Goal: Transaction & Acquisition: Purchase product/service

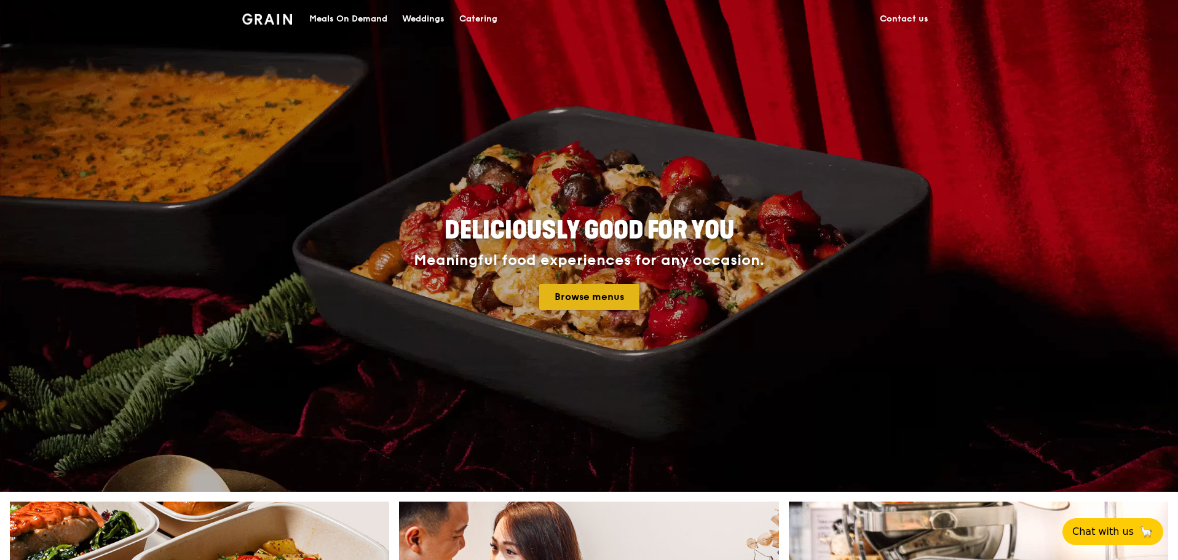
click at [597, 293] on link "Browse menus" at bounding box center [589, 297] width 100 height 26
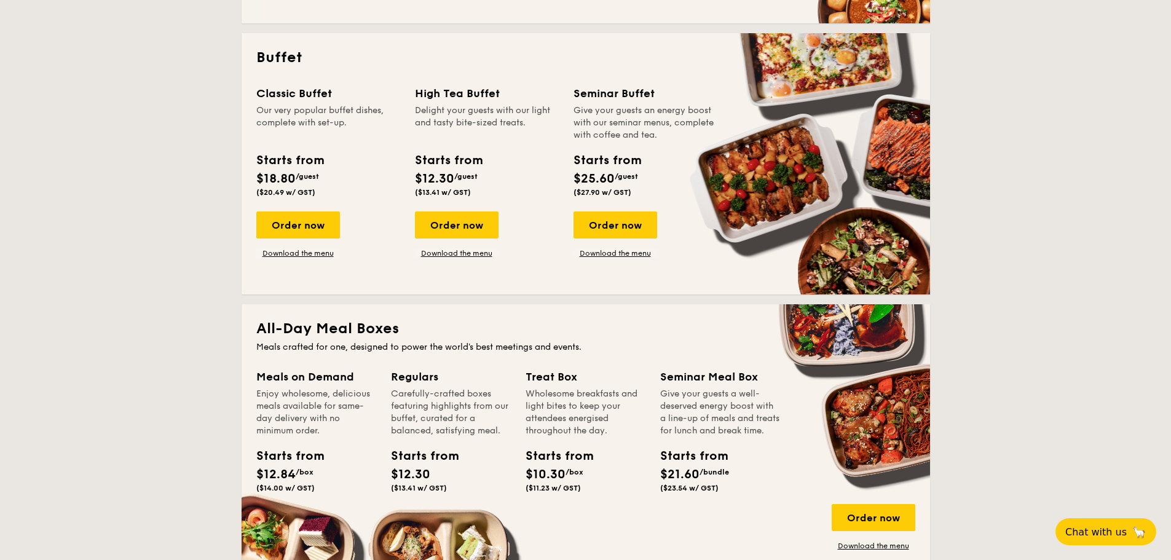
scroll to position [492, 0]
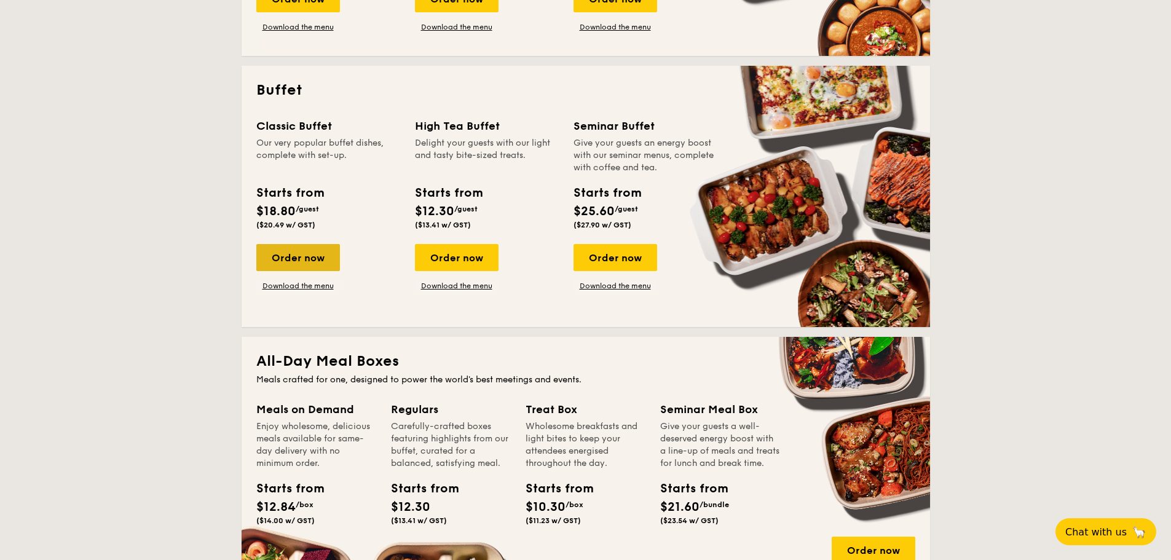
click at [312, 258] on div "Order now" at bounding box center [298, 257] width 84 height 27
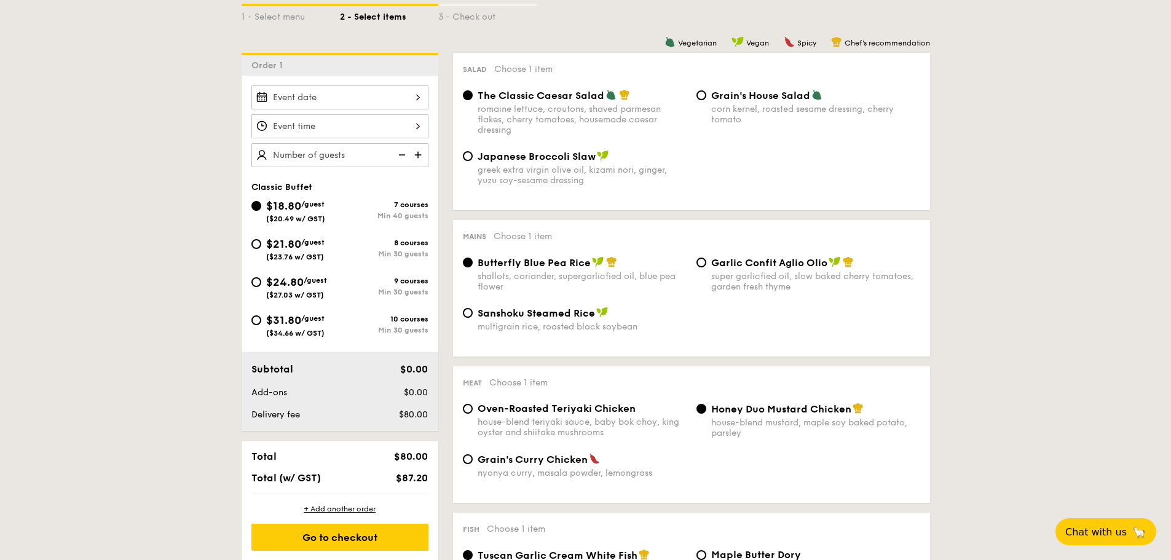
scroll to position [369, 0]
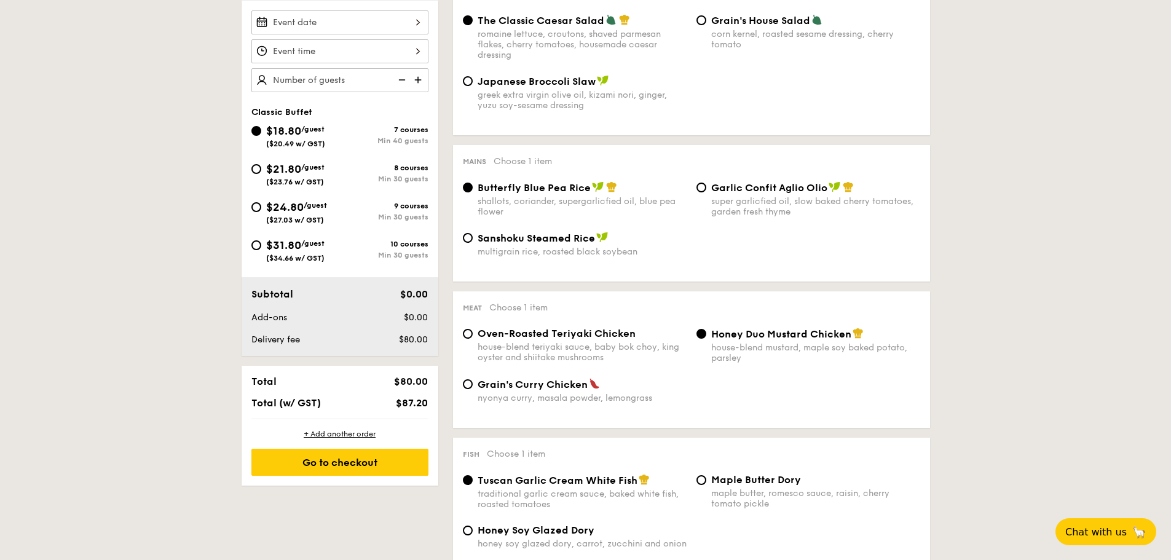
click at [742, 187] on span "Garlic Confit Aglio Olio" at bounding box center [769, 188] width 116 height 12
click at [706, 187] on input "Garlic Confit Aglio Olio super garlicfied oil, slow baked cherry tomatoes, gard…" at bounding box center [702, 188] width 10 height 10
radio input "true"
click at [559, 186] on span "Butterfly Blue Pea Rice" at bounding box center [534, 188] width 113 height 12
click at [473, 186] on input "Butterfly Blue Pea Rice shallots, coriander, supergarlicfied oil, blue pea flow…" at bounding box center [468, 188] width 10 height 10
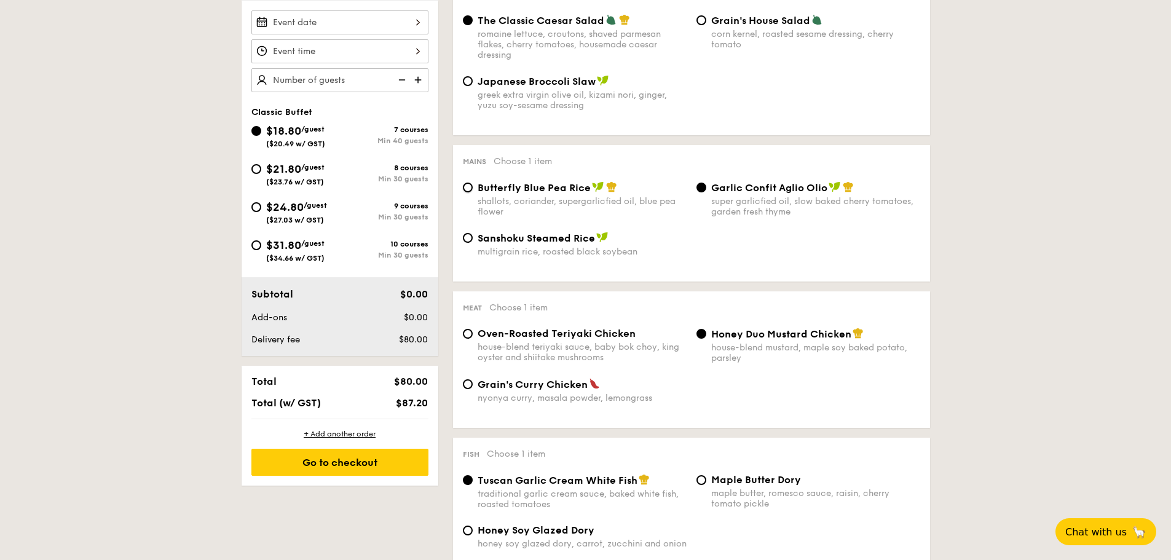
radio input "true"
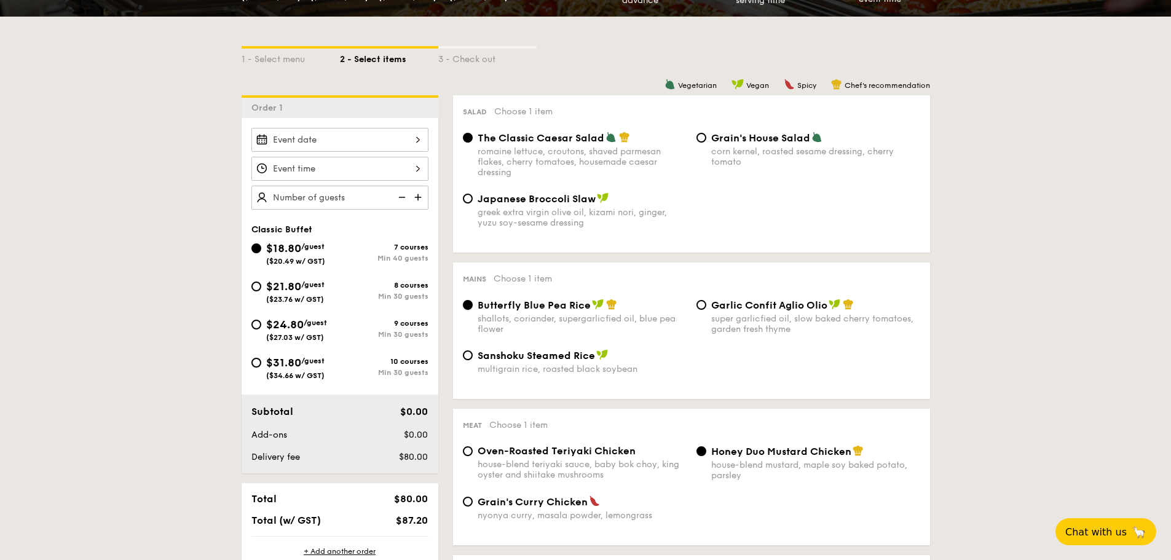
scroll to position [246, 0]
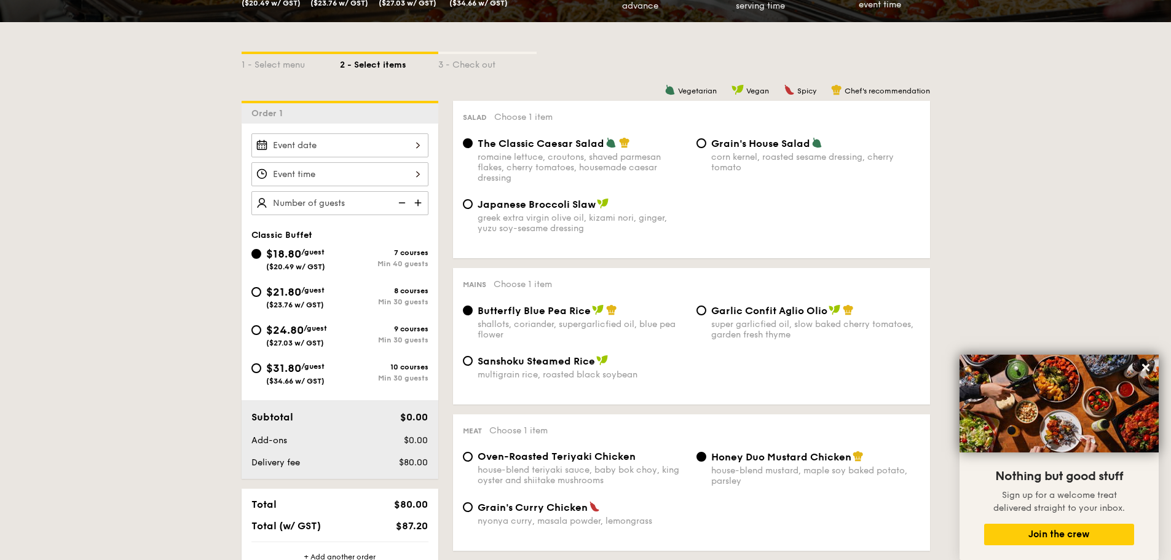
click at [415, 202] on img at bounding box center [419, 202] width 18 height 23
type input "50 guests"
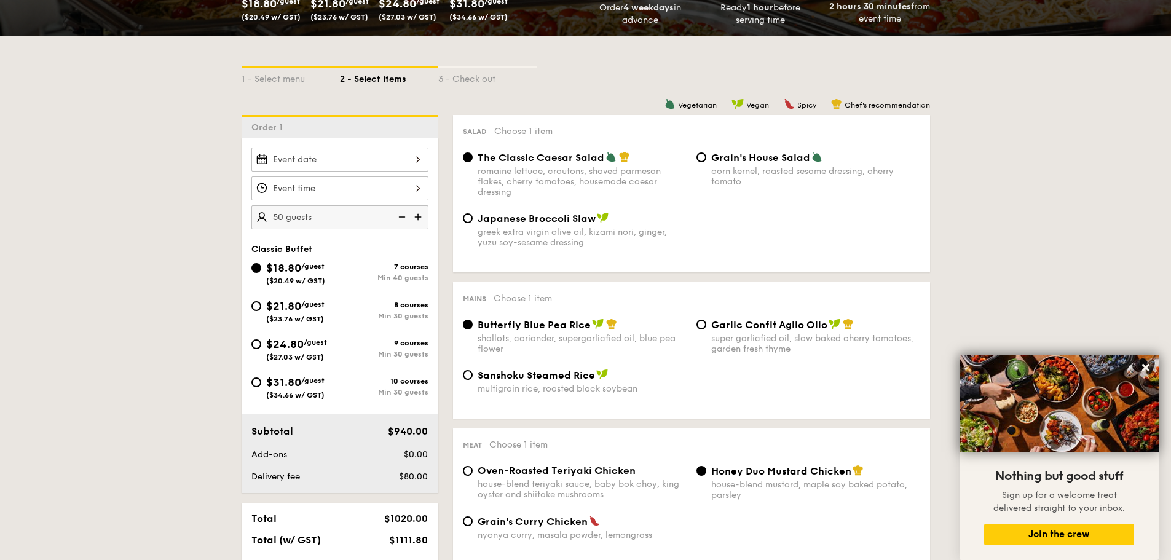
scroll to position [369, 0]
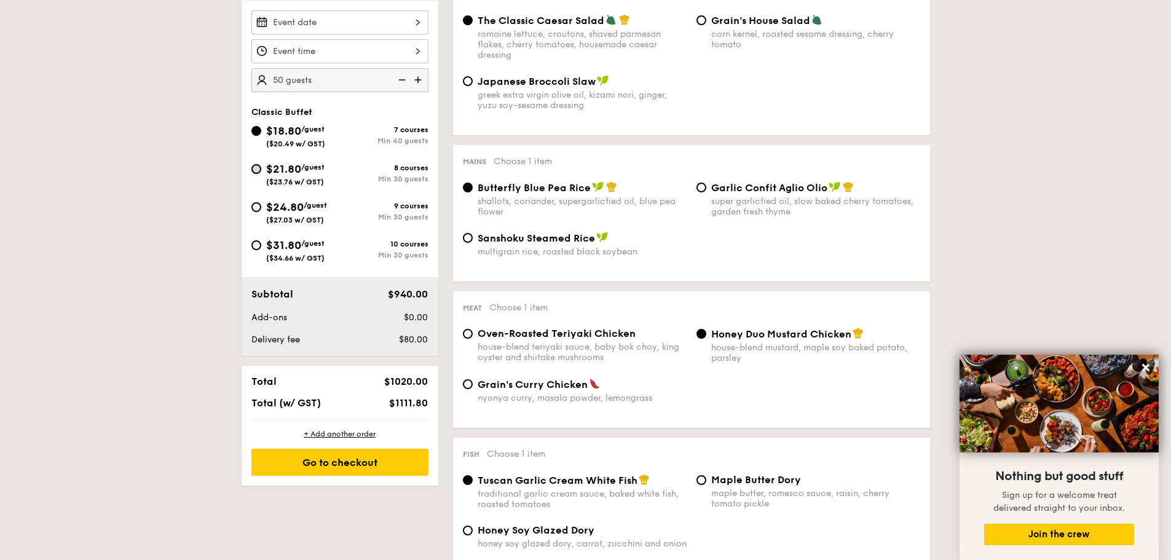
click at [256, 168] on input "$21.80 /guest ($23.76 w/ GST) 8 courses Min 30 guests" at bounding box center [256, 169] width 10 height 10
radio input "true"
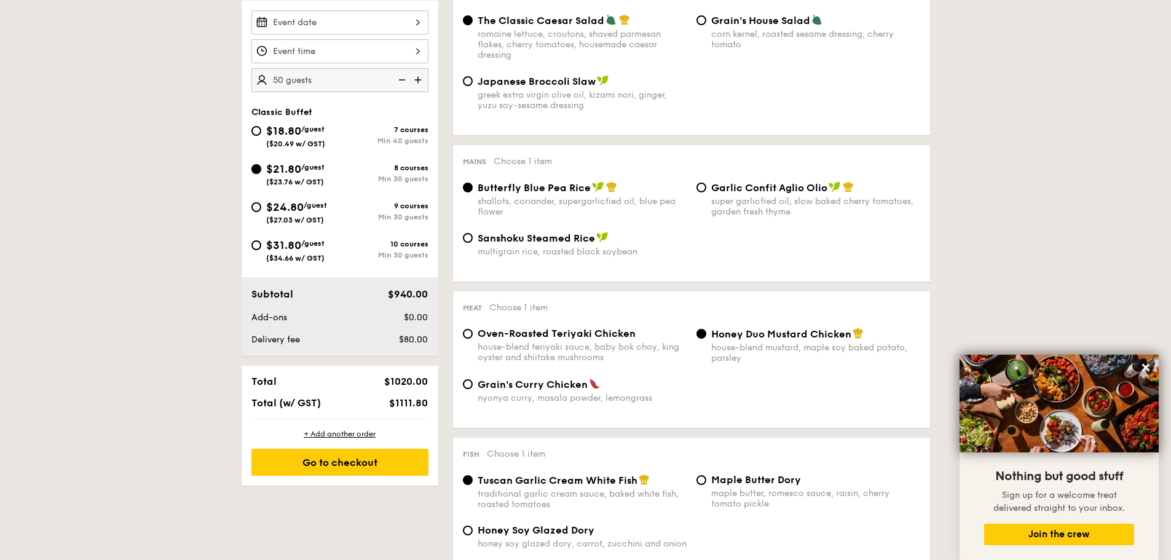
radio input "true"
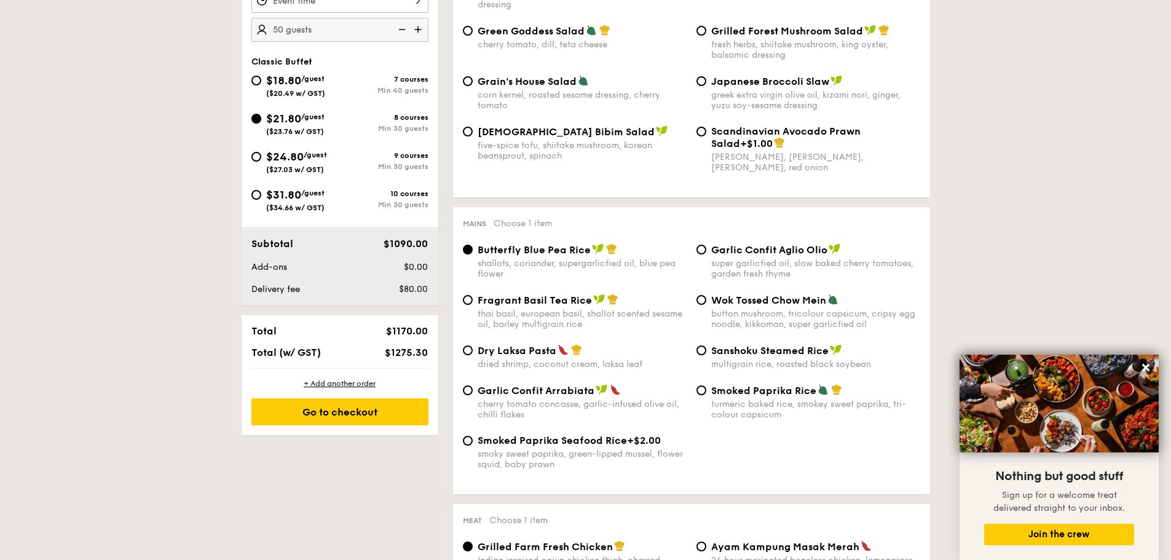
scroll to position [246, 0]
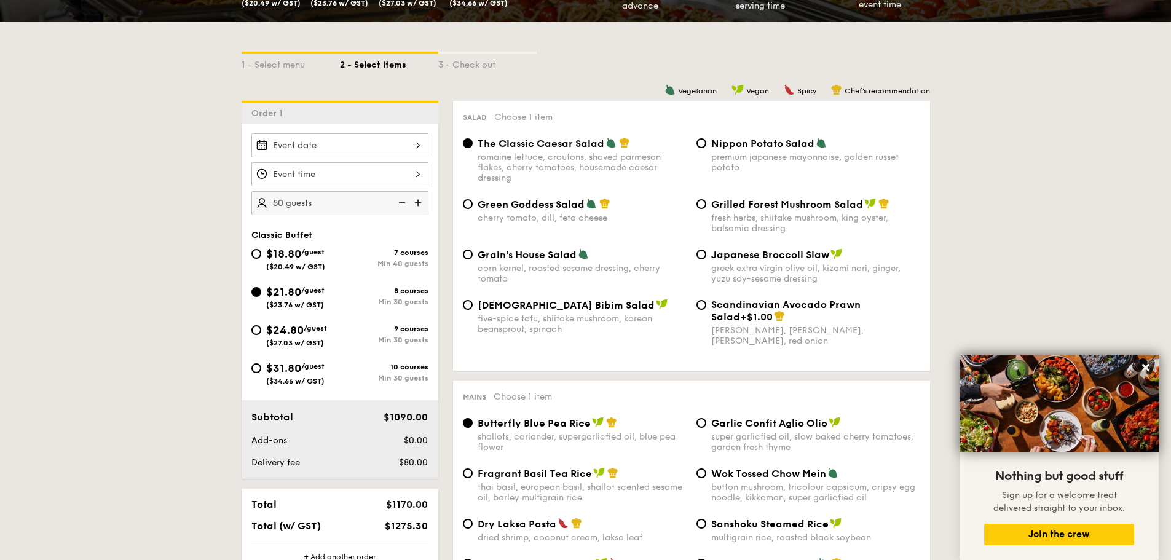
click at [363, 151] on div at bounding box center [339, 145] width 177 height 24
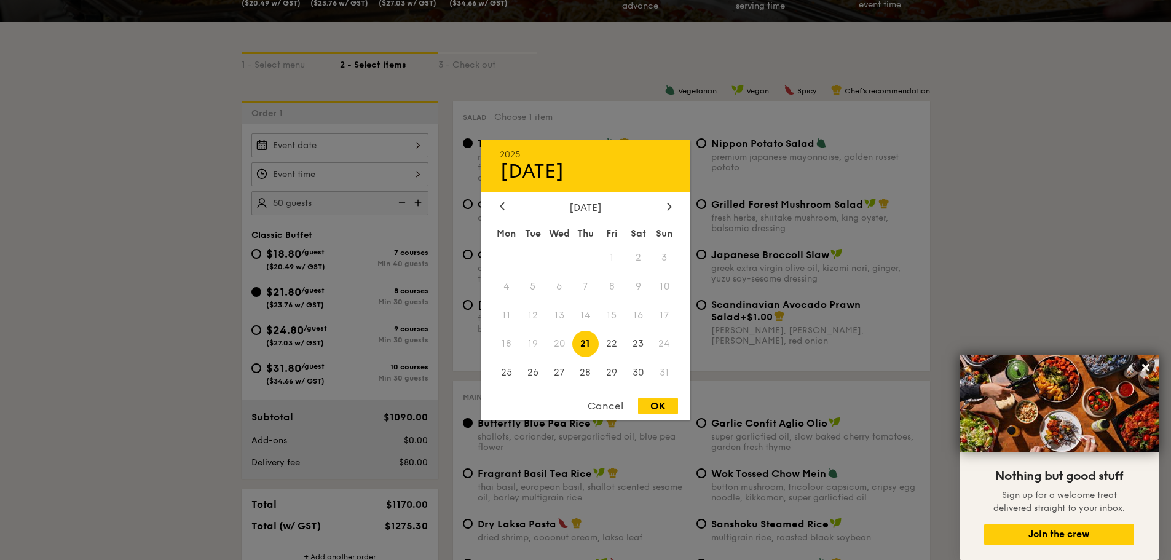
click at [602, 402] on div "Cancel" at bounding box center [605, 406] width 60 height 17
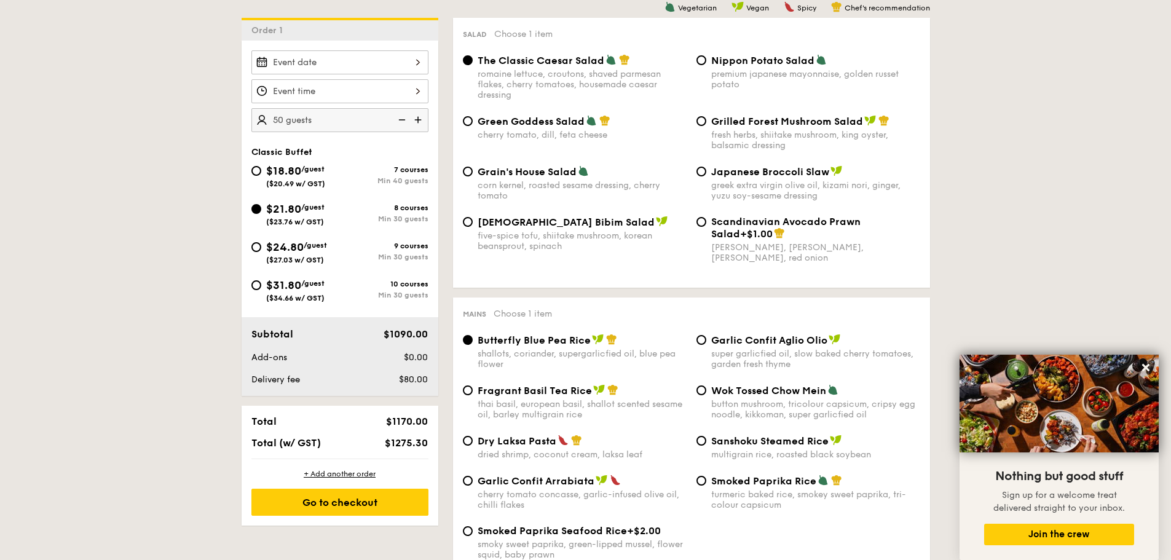
scroll to position [307, 0]
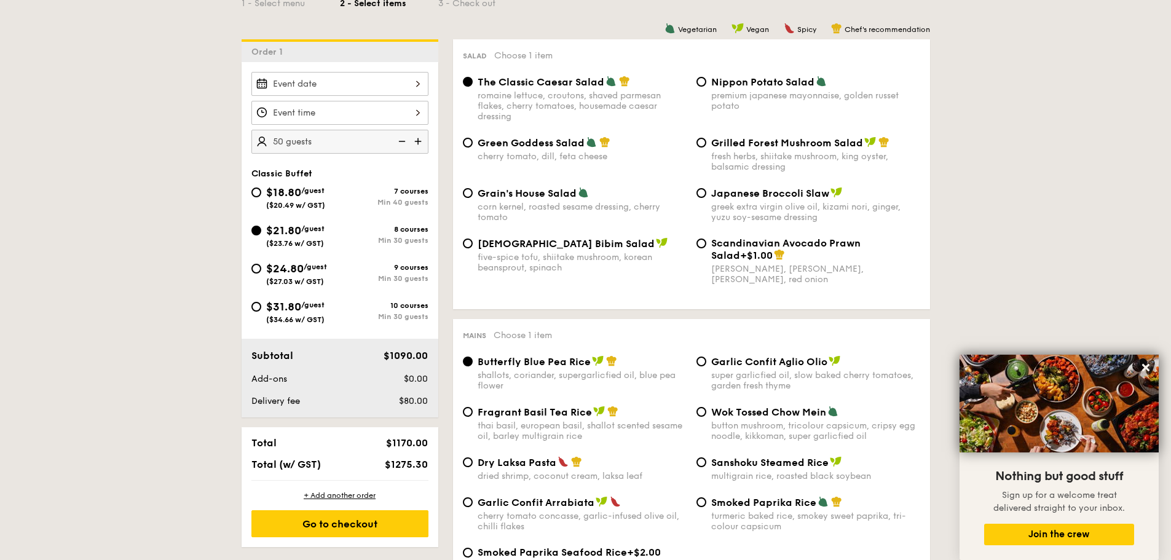
click at [318, 311] on div "$31.80 /guest ($34.66 w/ GST)" at bounding box center [295, 311] width 58 height 26
click at [261, 311] on input "$31.80 /guest ($34.66 w/ GST) 10 courses Min 30 guests" at bounding box center [256, 307] width 10 height 10
radio input "true"
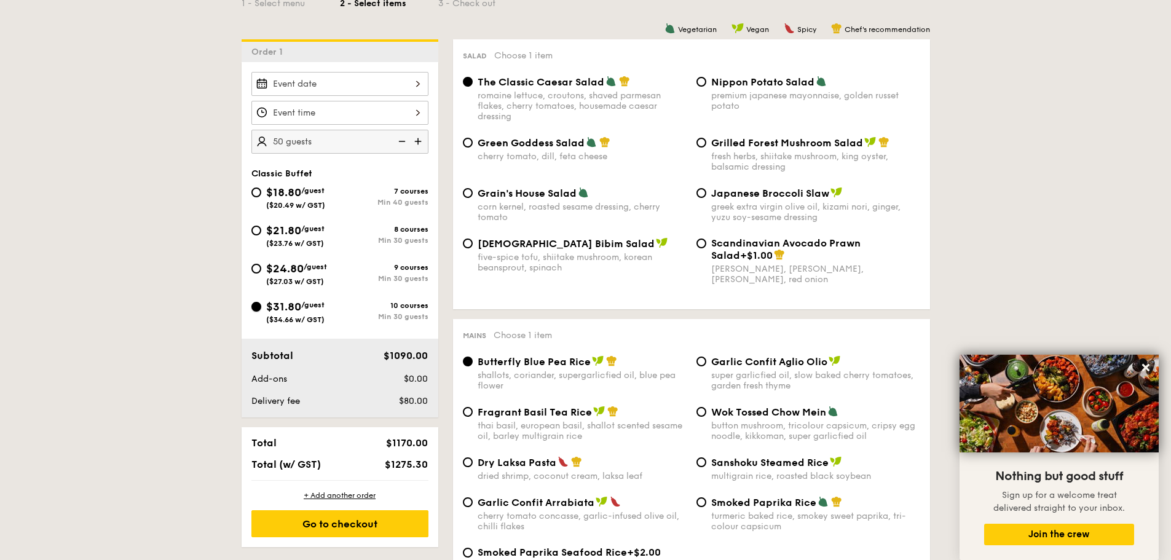
radio input "true"
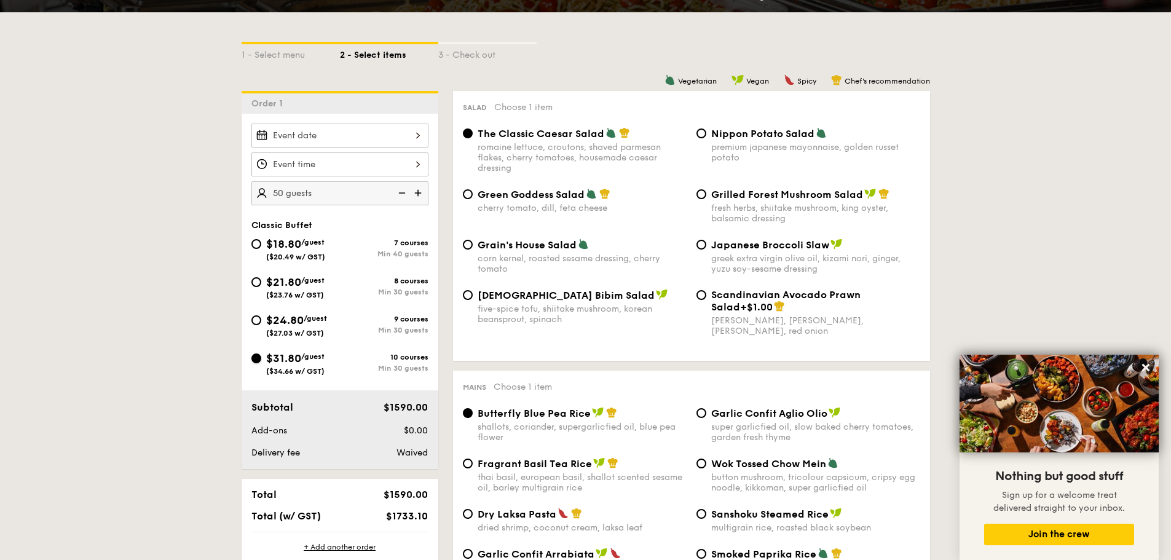
scroll to position [246, 0]
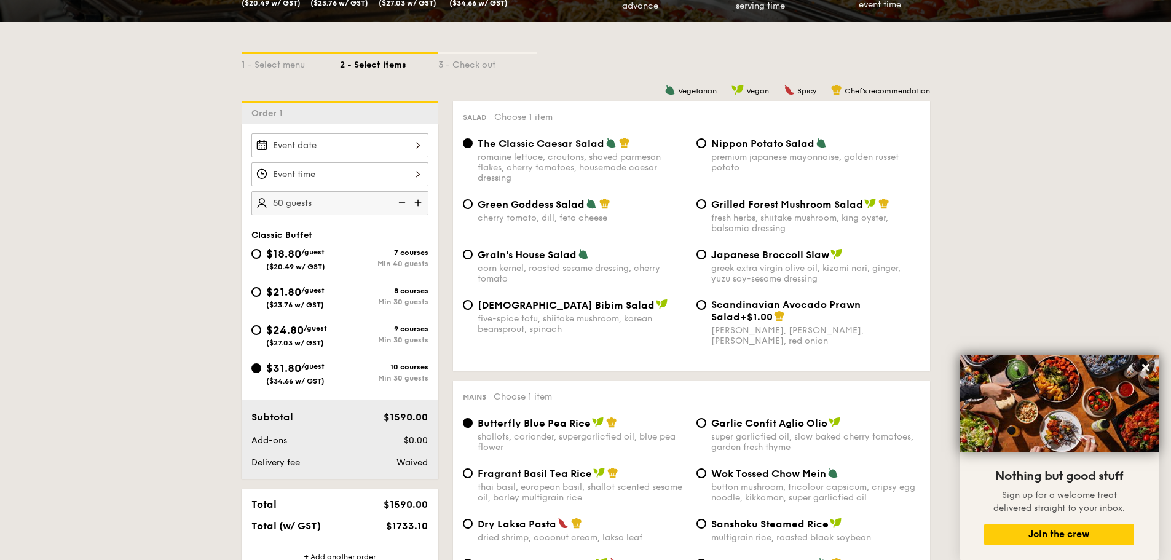
click at [334, 338] on div "$24.80 /guest ($27.03 w/ GST)" at bounding box center [295, 335] width 89 height 26
click at [261, 335] on input "$24.80 /guest ($27.03 w/ GST) 9 courses Min 30 guests" at bounding box center [256, 330] width 10 height 10
radio input "true"
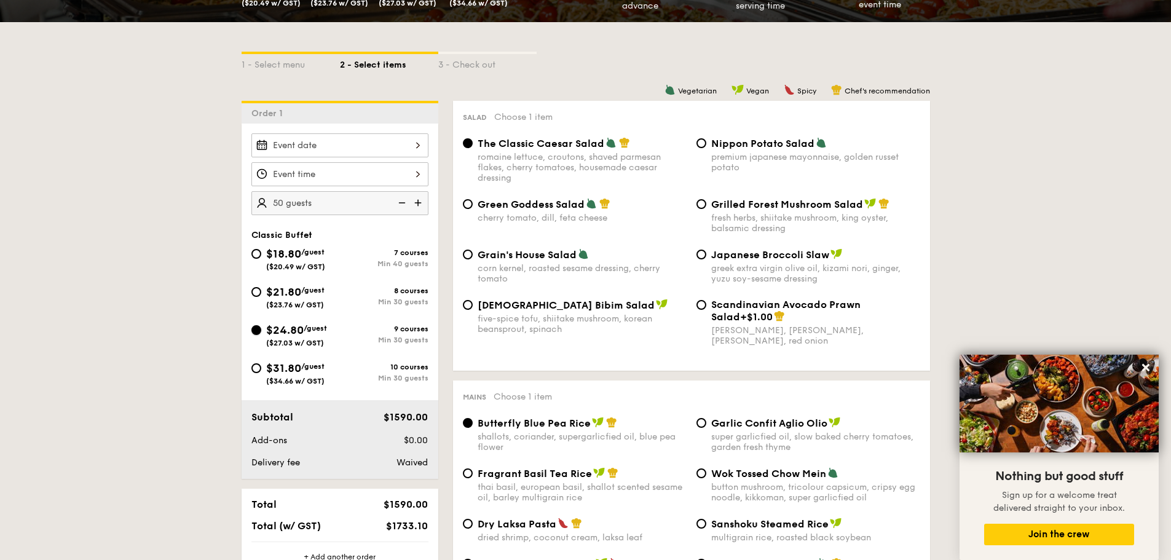
radio input "true"
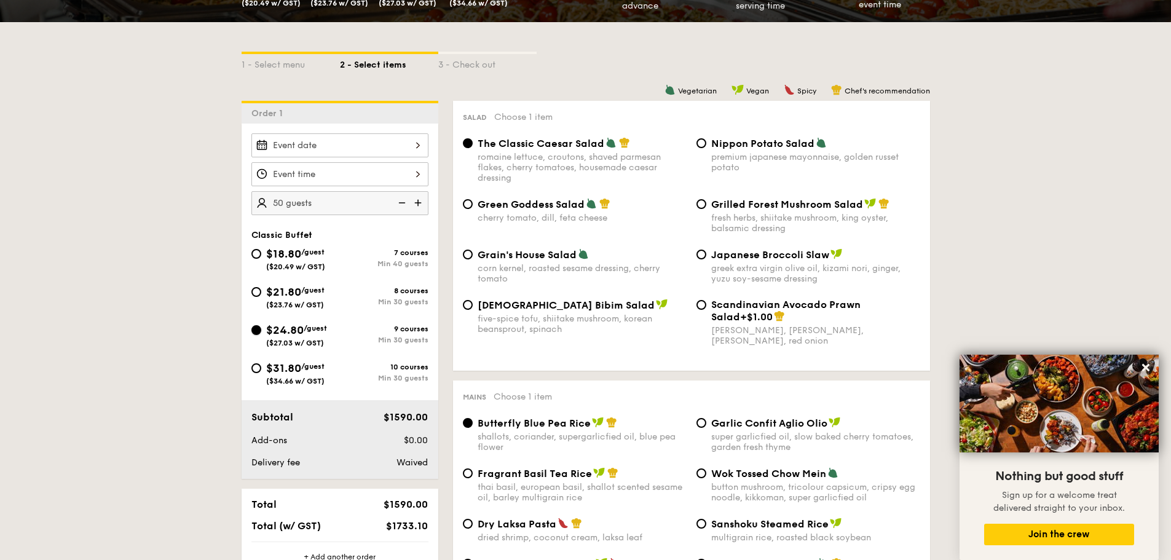
radio input "true"
click at [343, 304] on div "Min 30 guests" at bounding box center [384, 302] width 89 height 9
click at [261, 297] on input "$21.80 /guest ($23.76 w/ GST) 8 courses Min 30 guests" at bounding box center [256, 292] width 10 height 10
radio input "true"
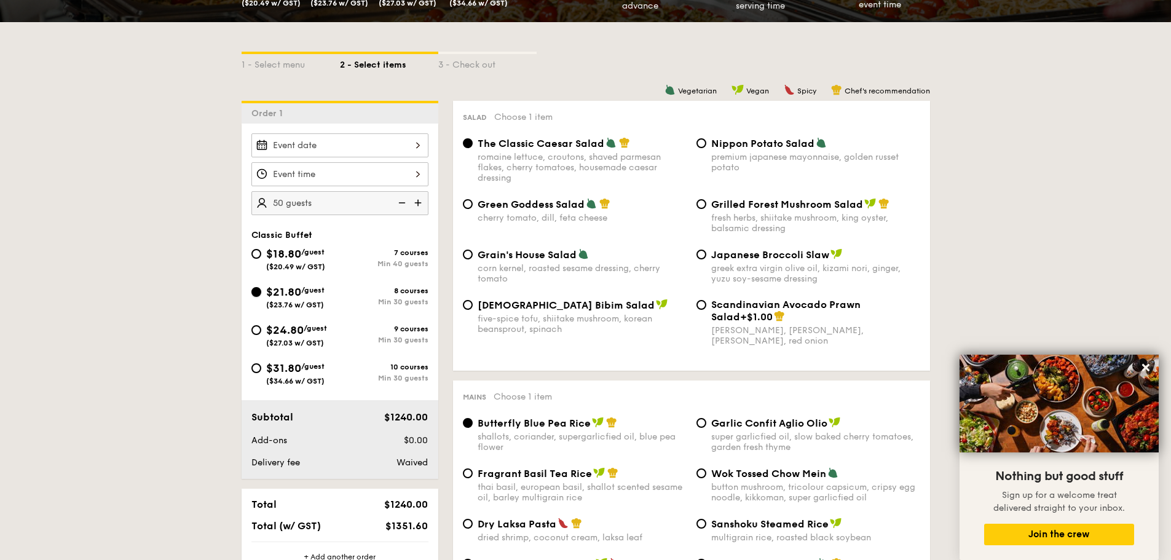
radio input "true"
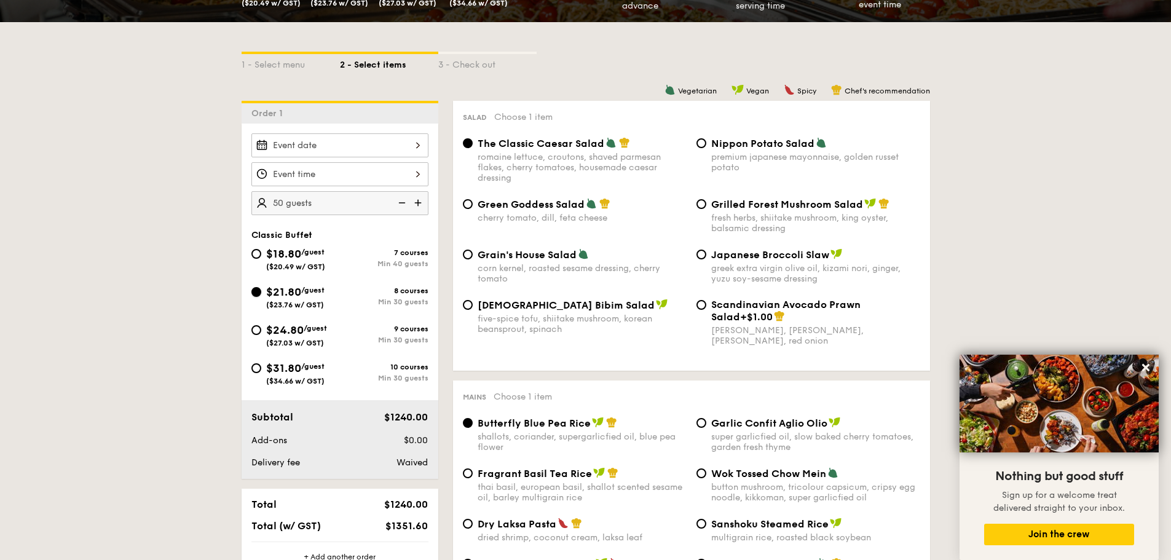
radio input "true"
click at [369, 259] on div "Min 40 guests" at bounding box center [384, 263] width 89 height 9
click at [261, 259] on input "$18.80 /guest ($20.49 w/ GST) 7 courses Min 40 guests" at bounding box center [256, 254] width 10 height 10
radio input "true"
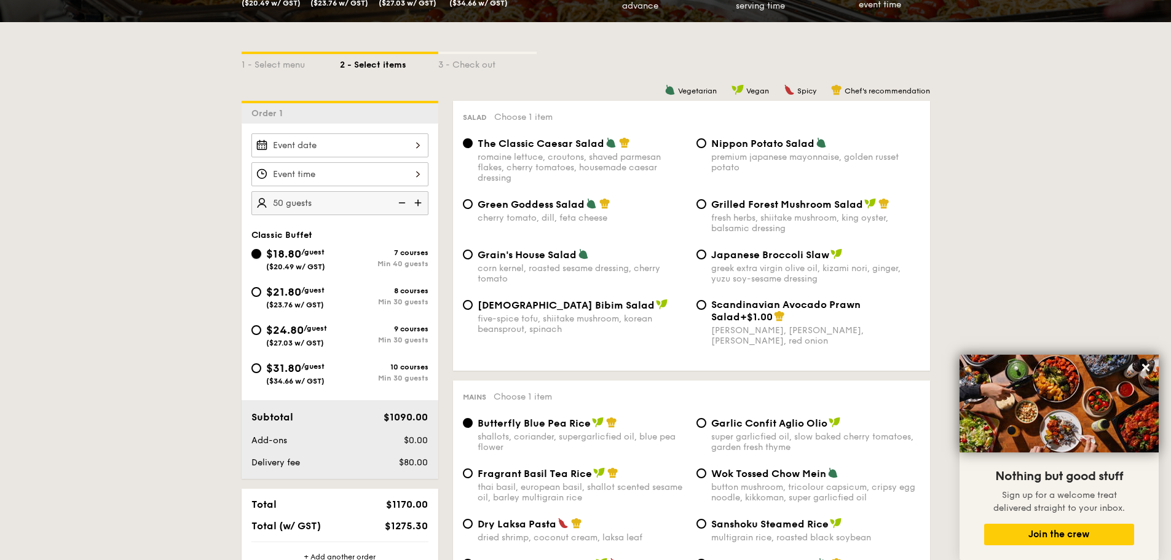
radio input "true"
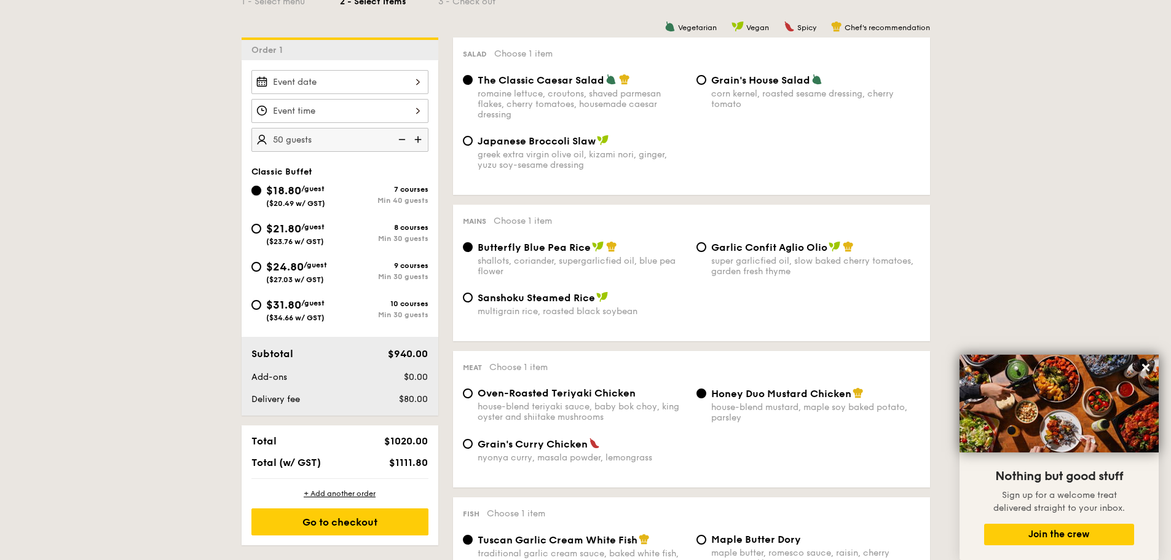
scroll to position [369, 0]
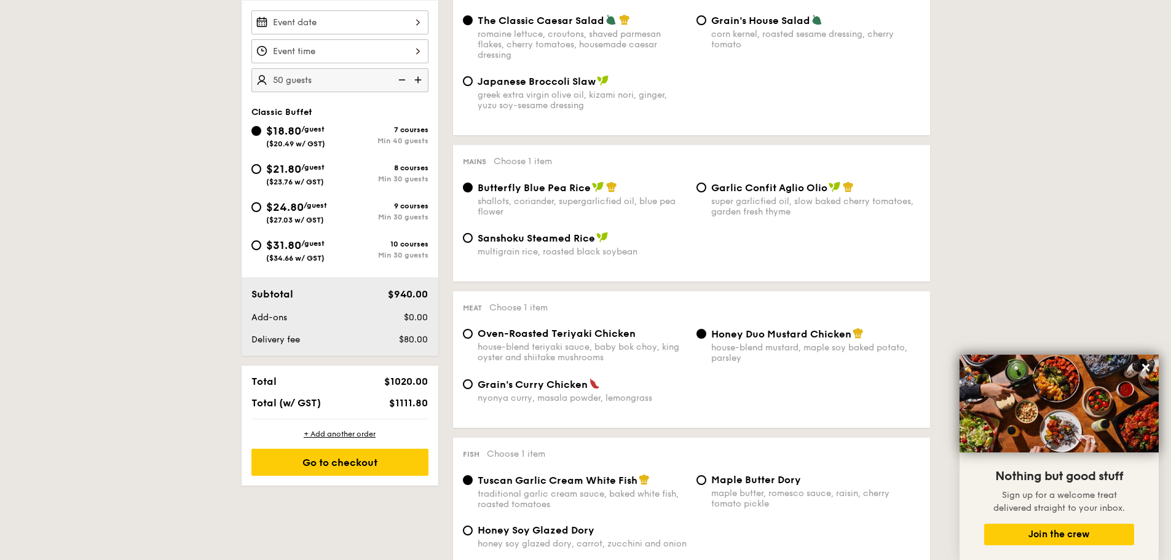
click at [342, 170] on div "8 courses" at bounding box center [384, 168] width 89 height 9
click at [261, 170] on input "$21.80 /guest ($23.76 w/ GST) 8 courses Min 30 guests" at bounding box center [256, 169] width 10 height 10
radio input "true"
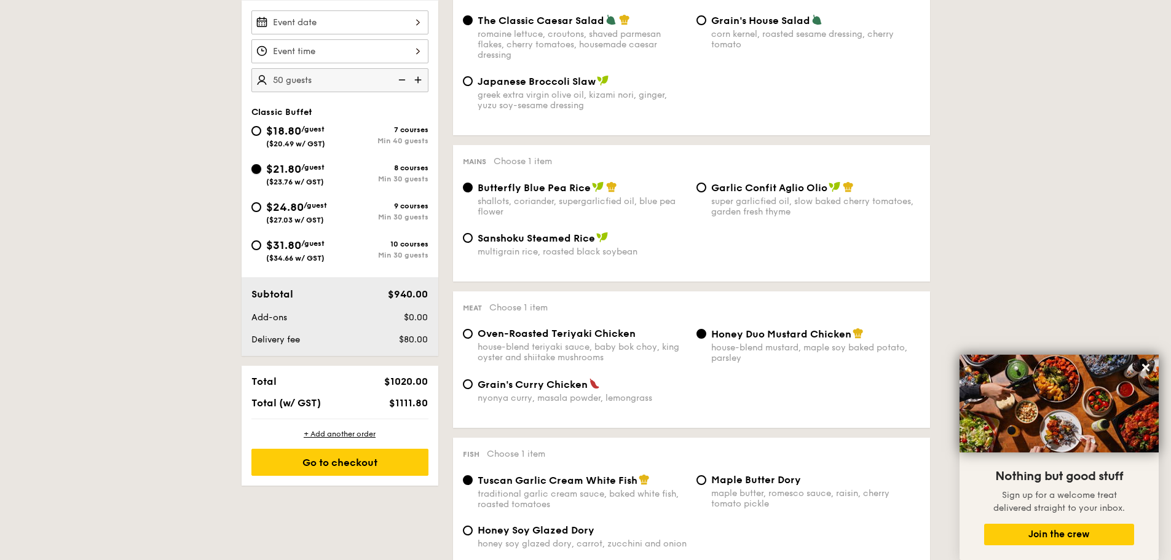
radio input "true"
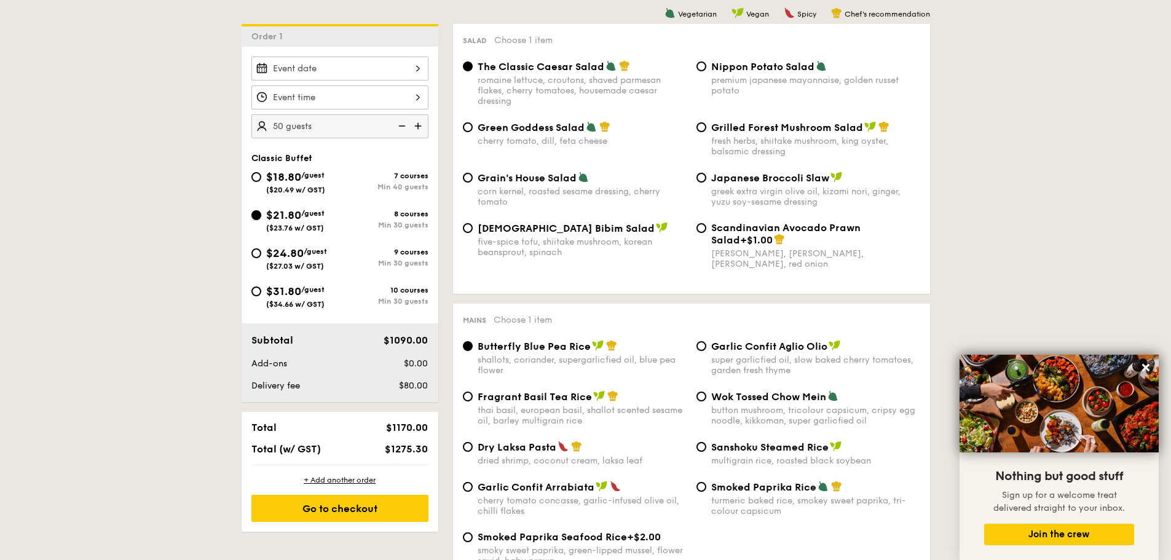
scroll to position [246, 0]
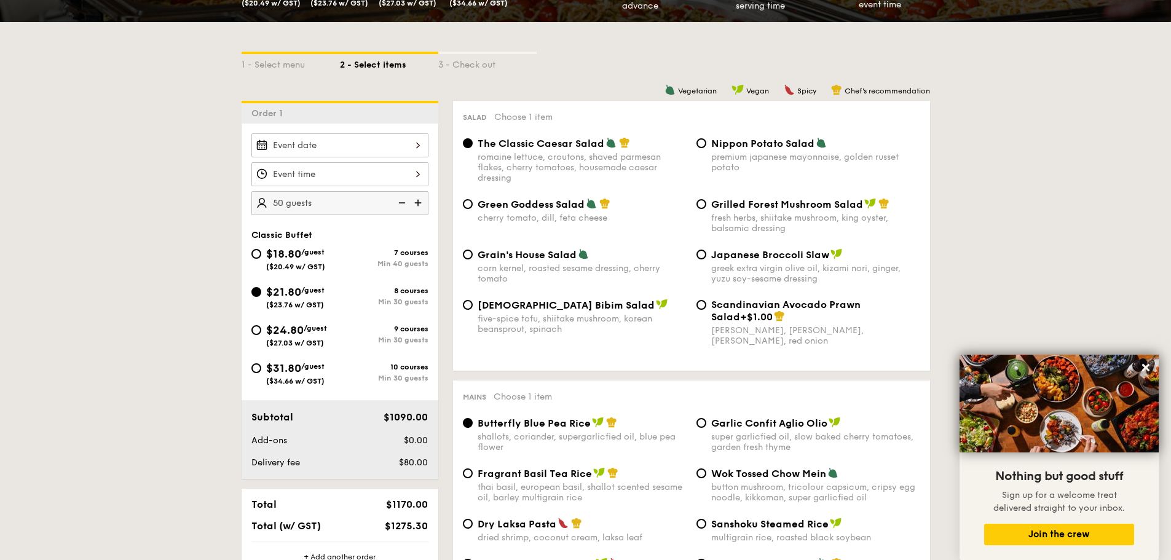
click at [322, 264] on span "($20.49 w/ GST)" at bounding box center [295, 267] width 59 height 9
click at [261, 259] on input "$18.80 /guest ($20.49 w/ GST) 7 courses Min 40 guests" at bounding box center [256, 254] width 10 height 10
radio input "true"
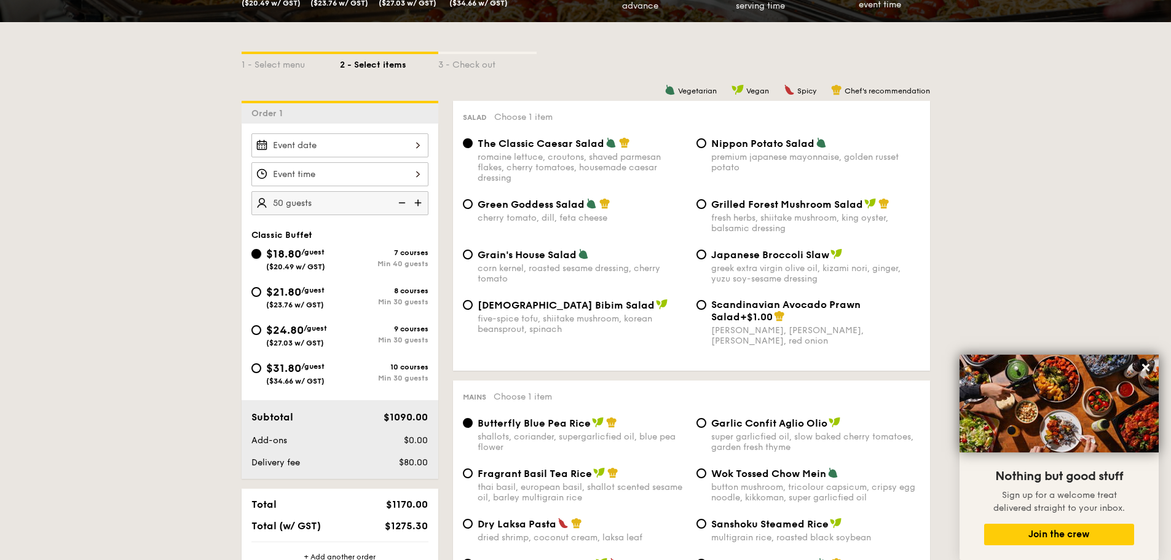
radio input "true"
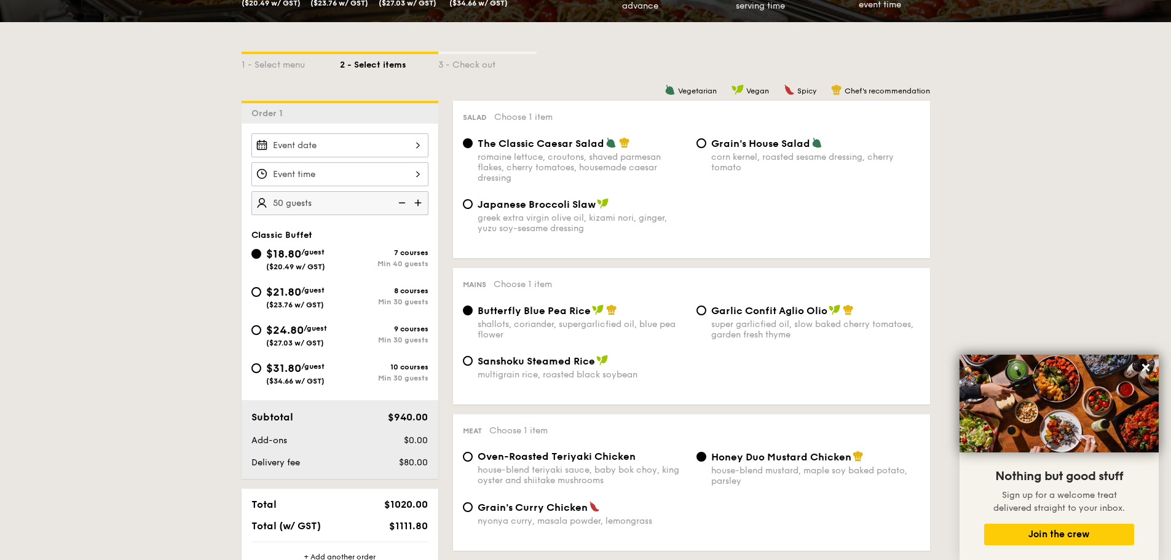
click at [328, 300] on div "$21.80 /guest ($23.76 w/ GST)" at bounding box center [295, 296] width 89 height 26
click at [261, 297] on input "$21.80 /guest ($23.76 w/ GST) 8 courses Min 30 guests" at bounding box center [256, 292] width 10 height 10
radio input "true"
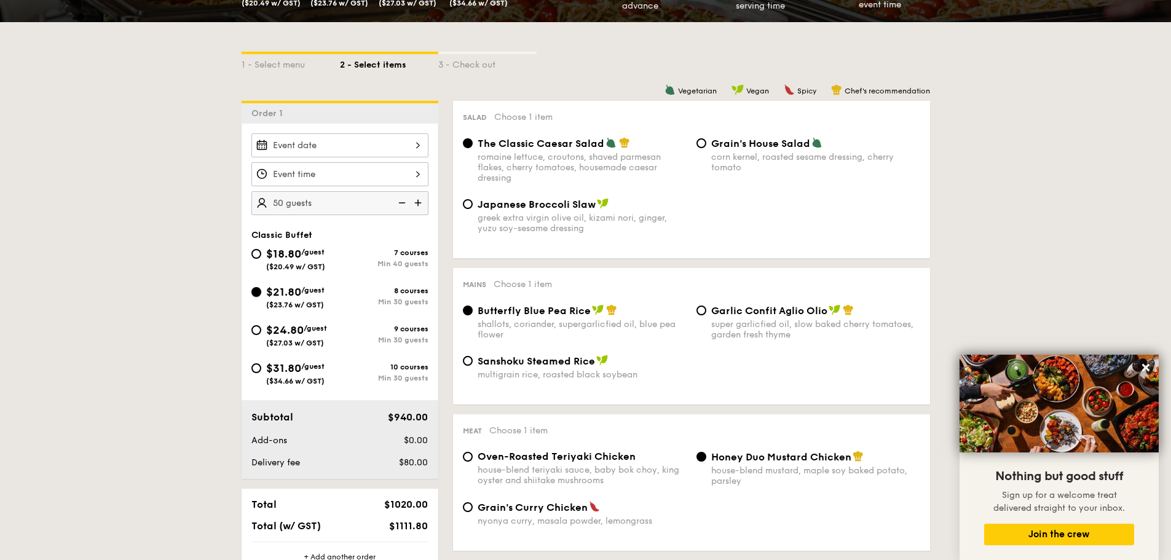
radio input "true"
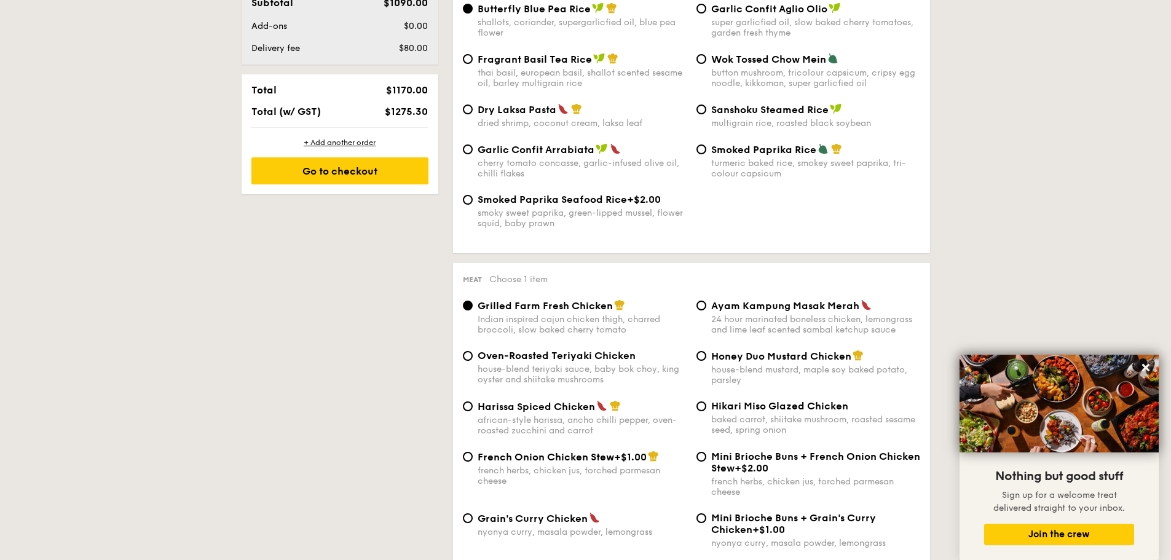
scroll to position [676, 0]
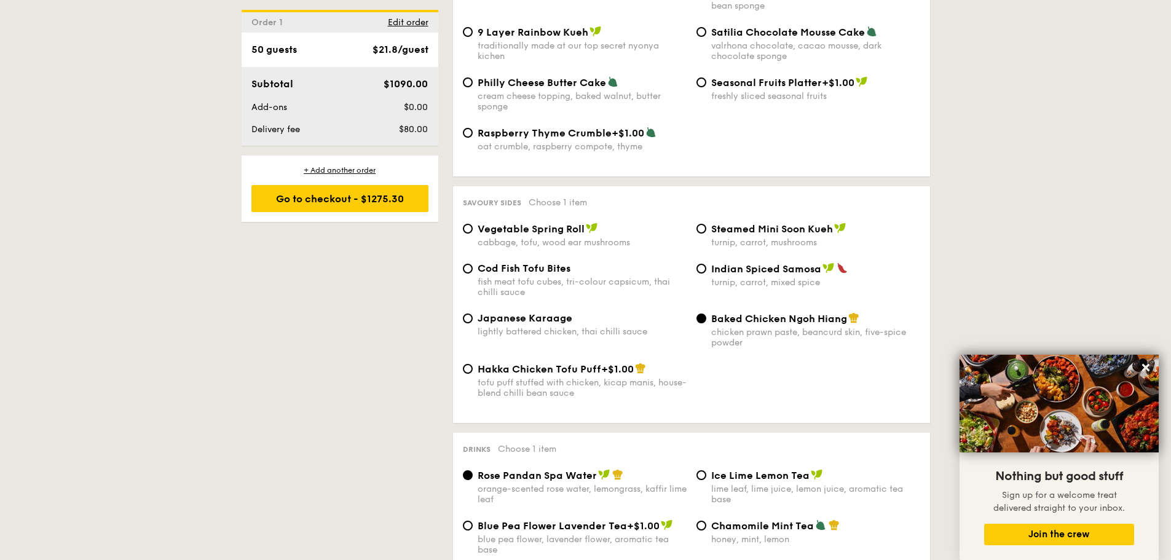
scroll to position [2029, 0]
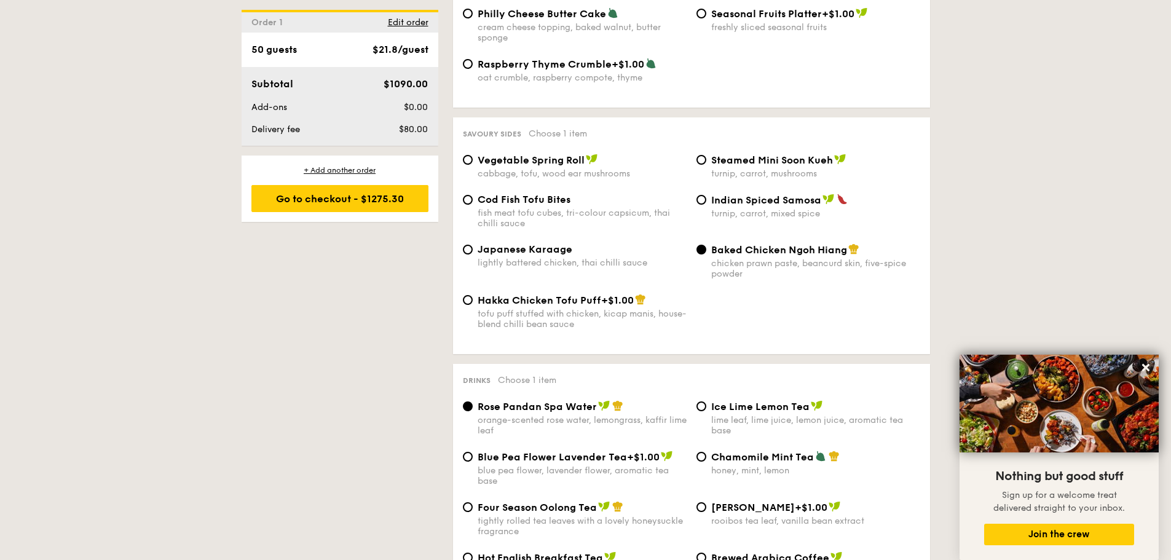
click at [521, 240] on div "Cod Fish Tofu Bites fish meat tofu cubes, tri-colour capsicum, thai chilli sauc…" at bounding box center [691, 219] width 467 height 50
click at [535, 254] on span "Japanese Karaage" at bounding box center [525, 249] width 95 height 12
click at [473, 254] on input "Japanese Karaage lightly battered chicken, thai chilli sauce" at bounding box center [468, 250] width 10 height 10
radio input "true"
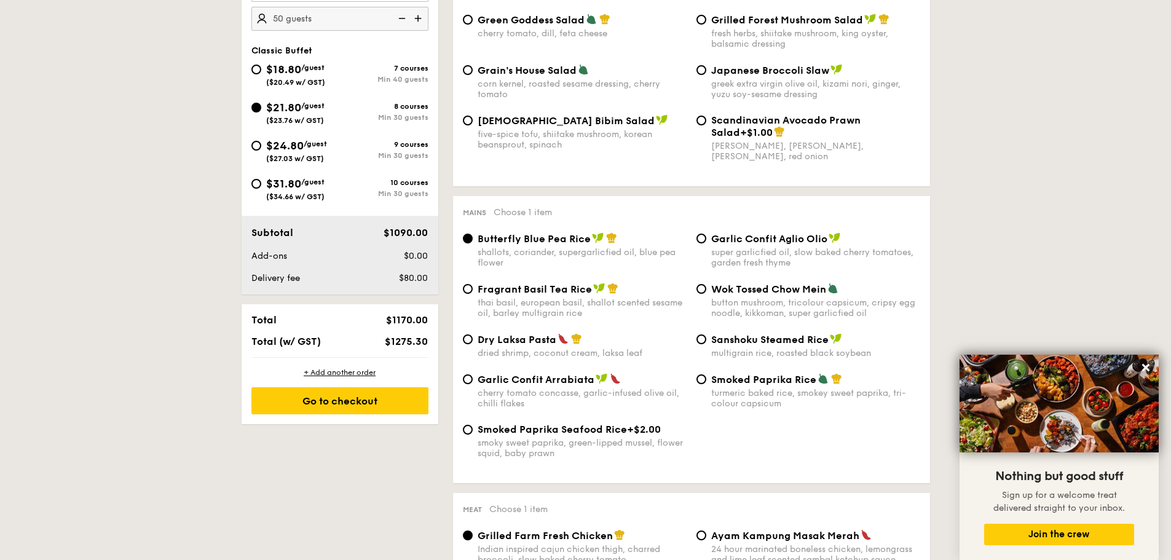
scroll to position [307, 0]
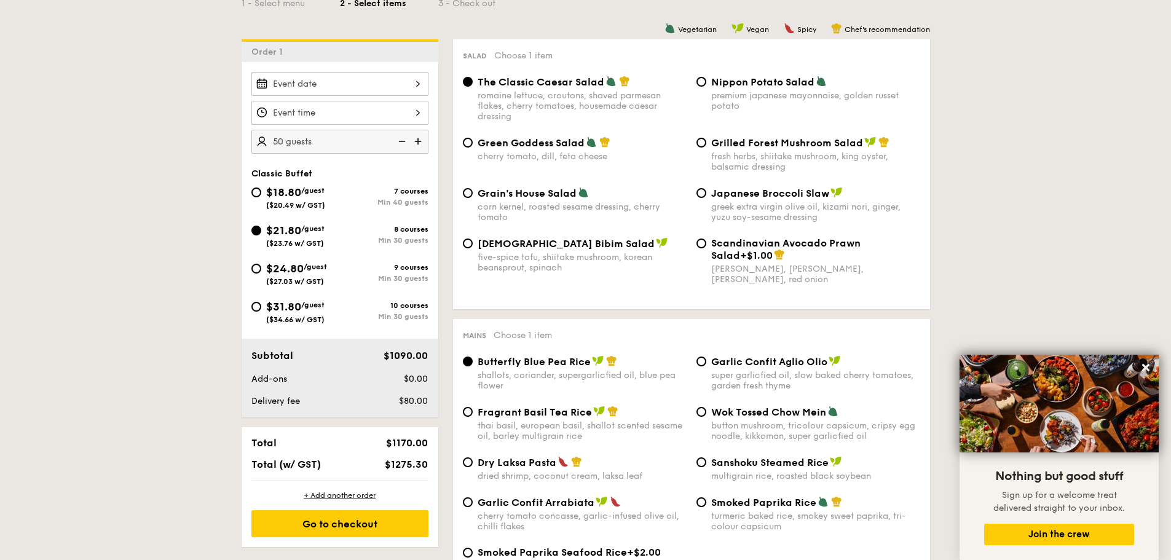
click at [325, 268] on span "/guest" at bounding box center [315, 267] width 23 height 9
click at [261, 268] on input "$24.80 /guest ($27.03 w/ GST) 9 courses Min 30 guests" at bounding box center [256, 269] width 10 height 10
radio input "true"
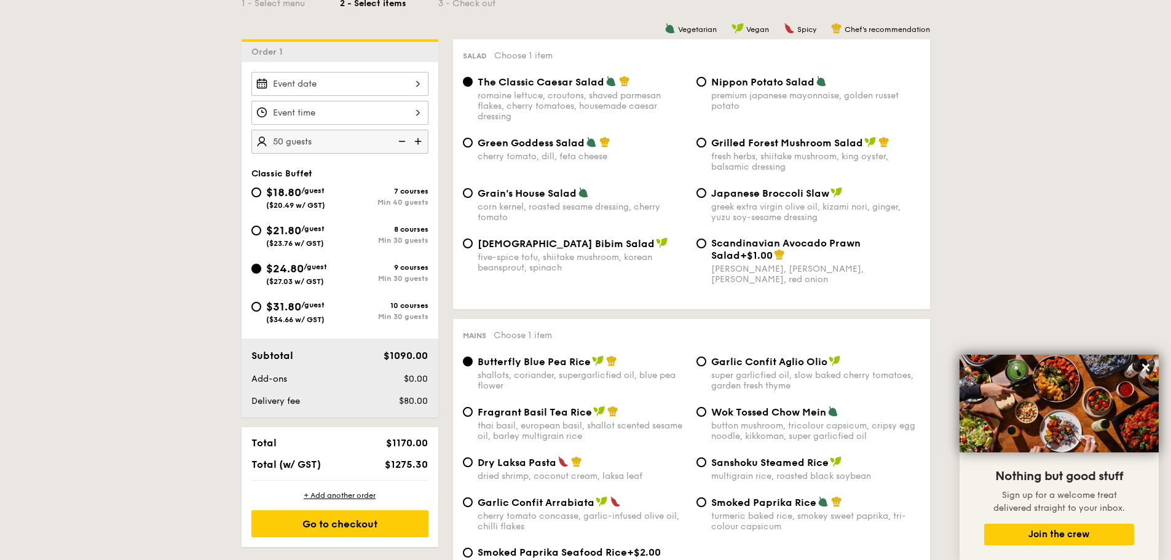
radio input "true"
radio input "false"
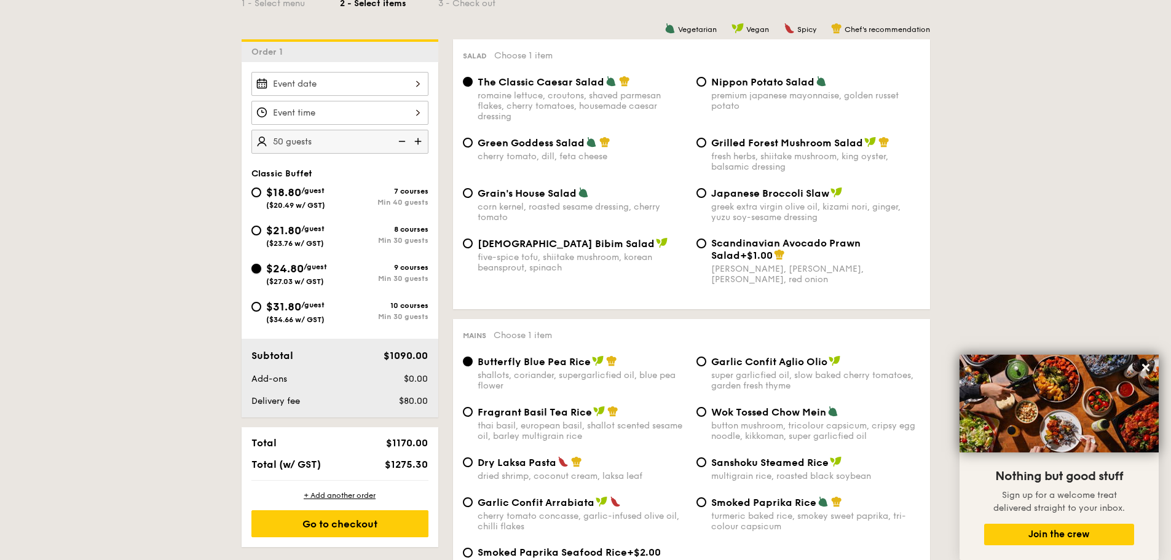
radio input "true"
click at [325, 242] on div "$21.80 /guest ($23.76 w/ GST)" at bounding box center [295, 235] width 58 height 26
click at [261, 235] on input "$21.80 /guest ($23.76 w/ GST) 8 courses Min 30 guests" at bounding box center [256, 231] width 10 height 10
radio input "true"
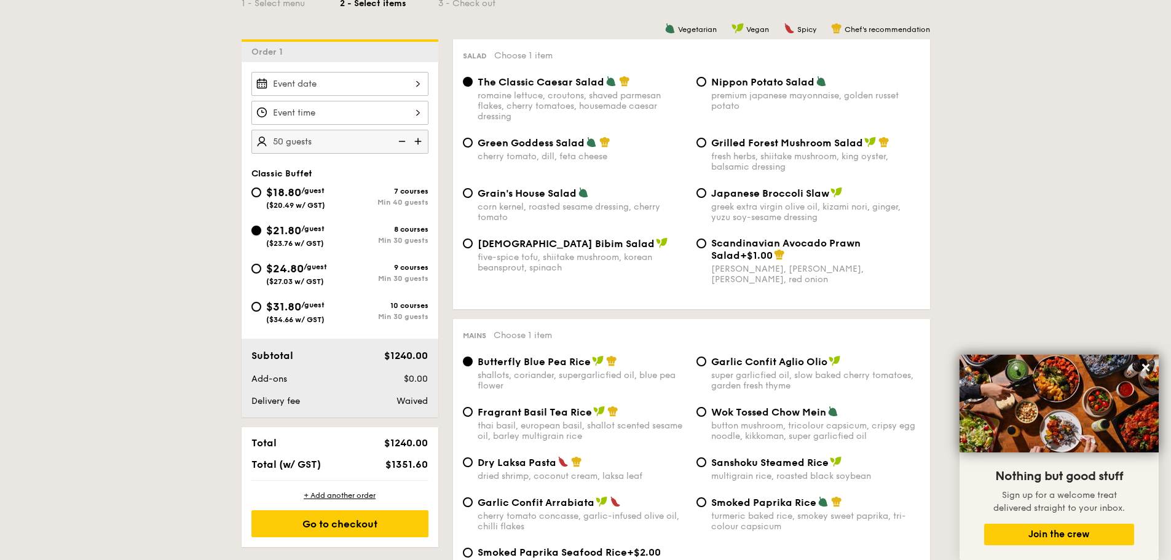
radio input "true"
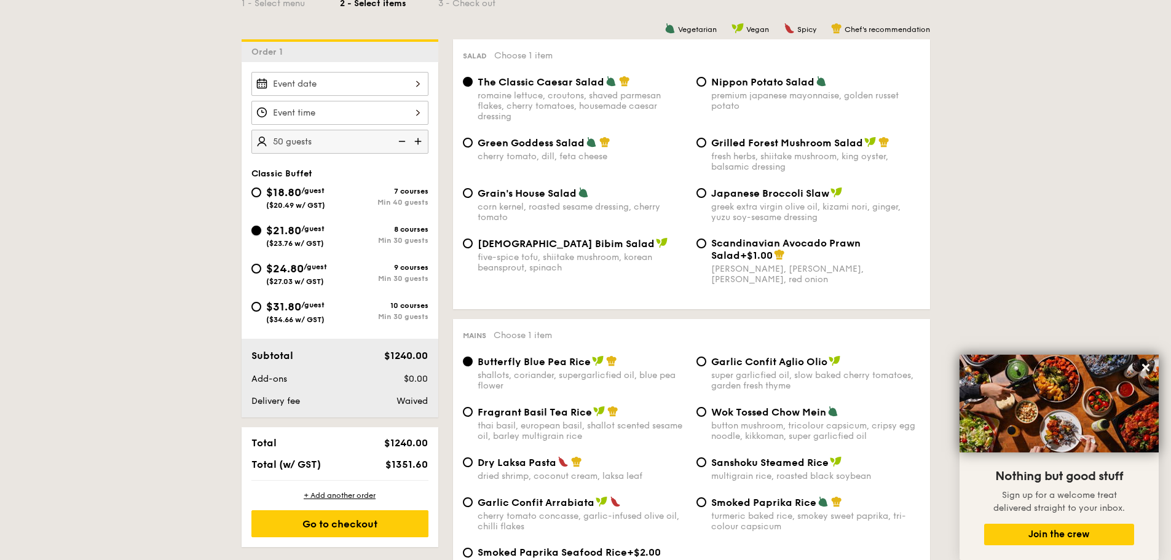
radio input "true"
click at [297, 268] on span "$24.80" at bounding box center [285, 269] width 38 height 14
click at [261, 268] on input "$24.80 /guest ($27.03 w/ GST) 9 courses Min 30 guests" at bounding box center [256, 269] width 10 height 10
radio input "true"
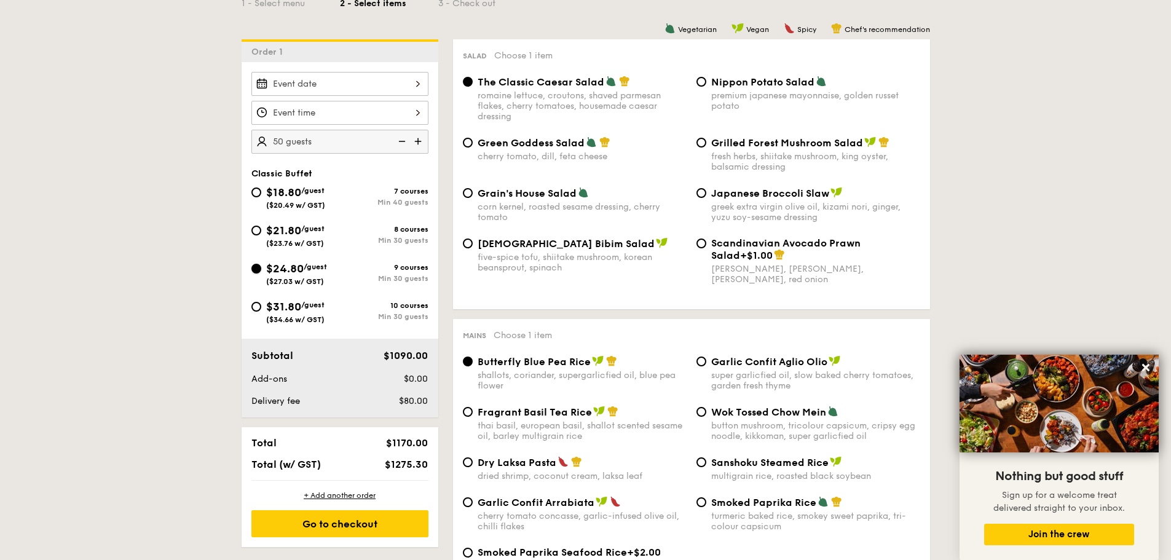
radio input "true"
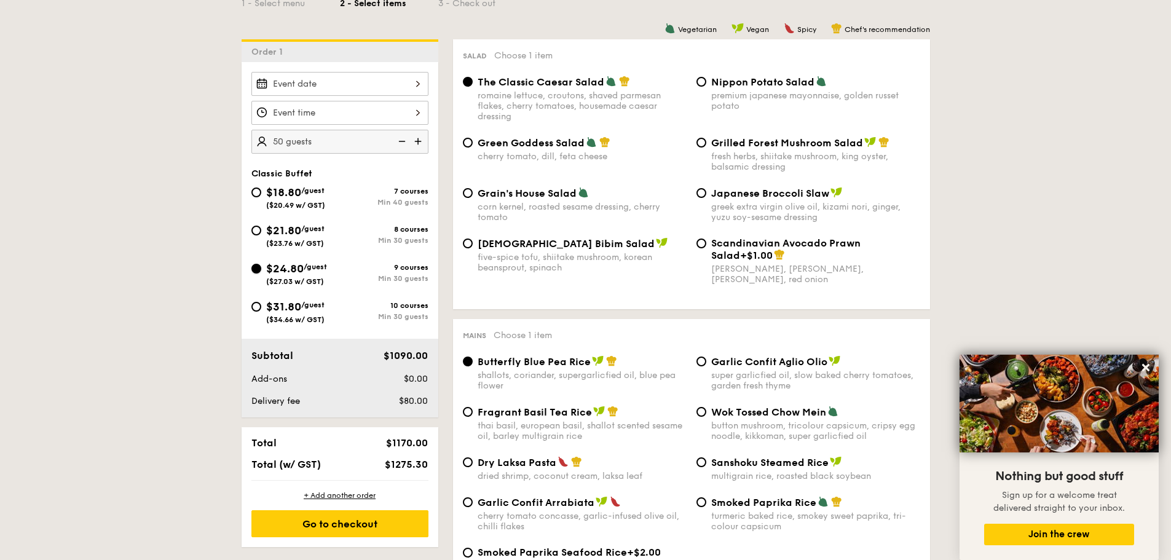
radio input "true"
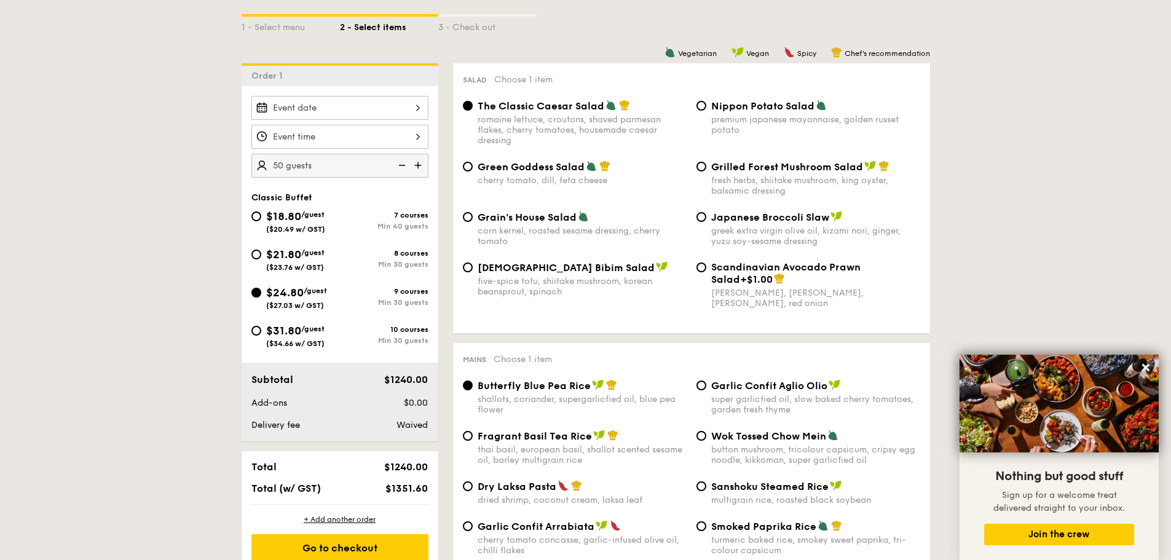
scroll to position [246, 0]
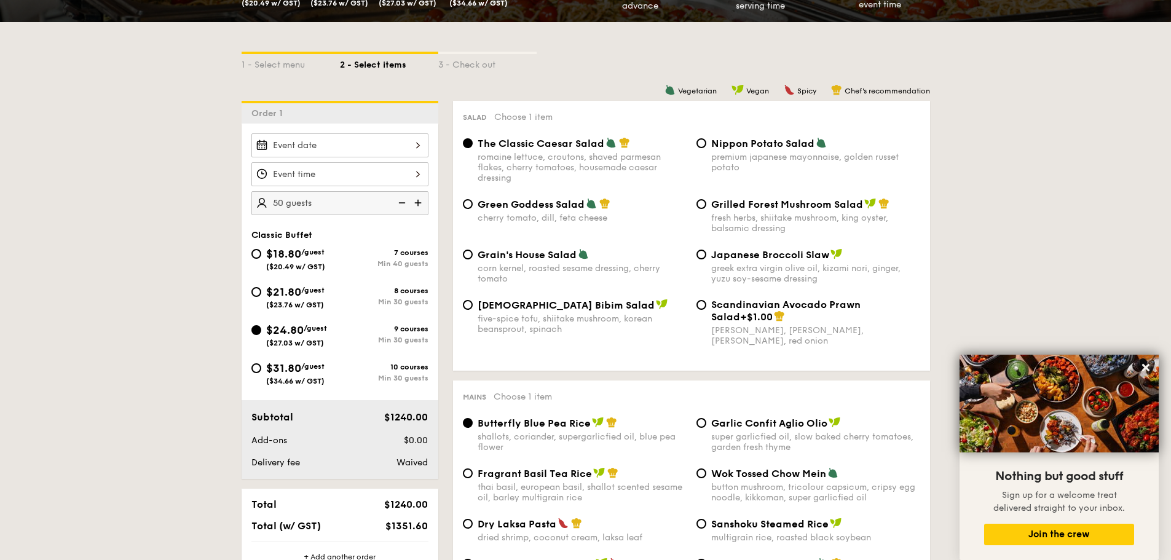
click at [289, 257] on span "$18.80" at bounding box center [283, 254] width 35 height 14
click at [261, 257] on input "$18.80 /guest ($20.49 w/ GST) 7 courses Min 40 guests" at bounding box center [256, 254] width 10 height 10
radio input "true"
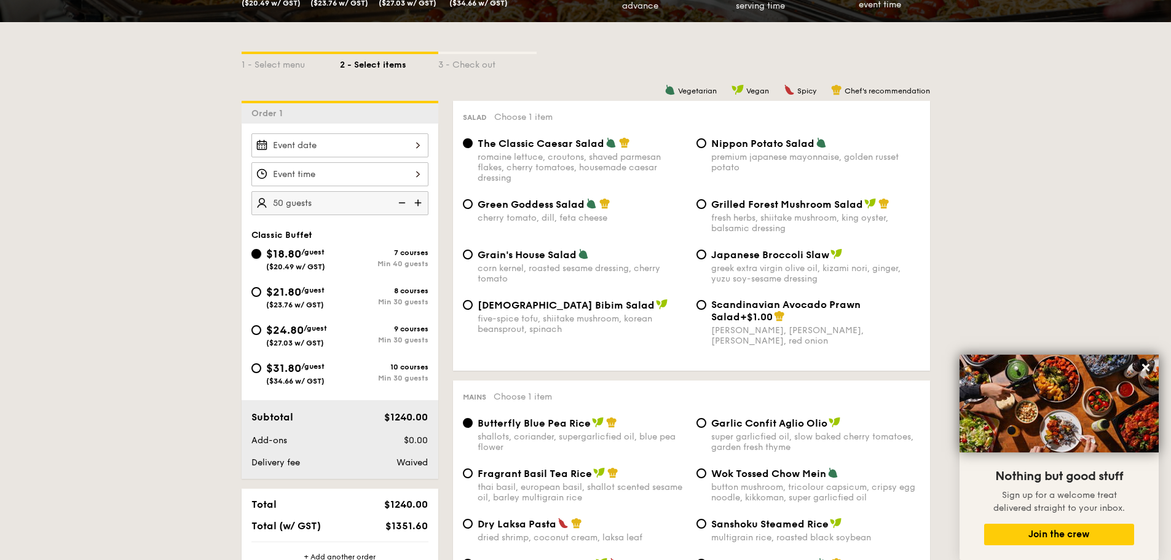
radio input "true"
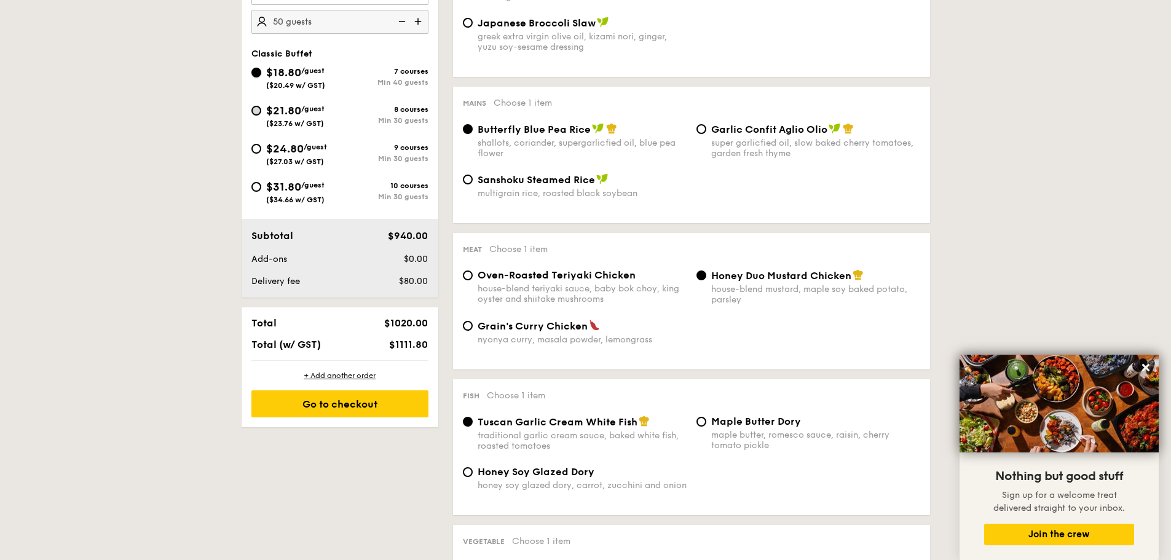
scroll to position [430, 0]
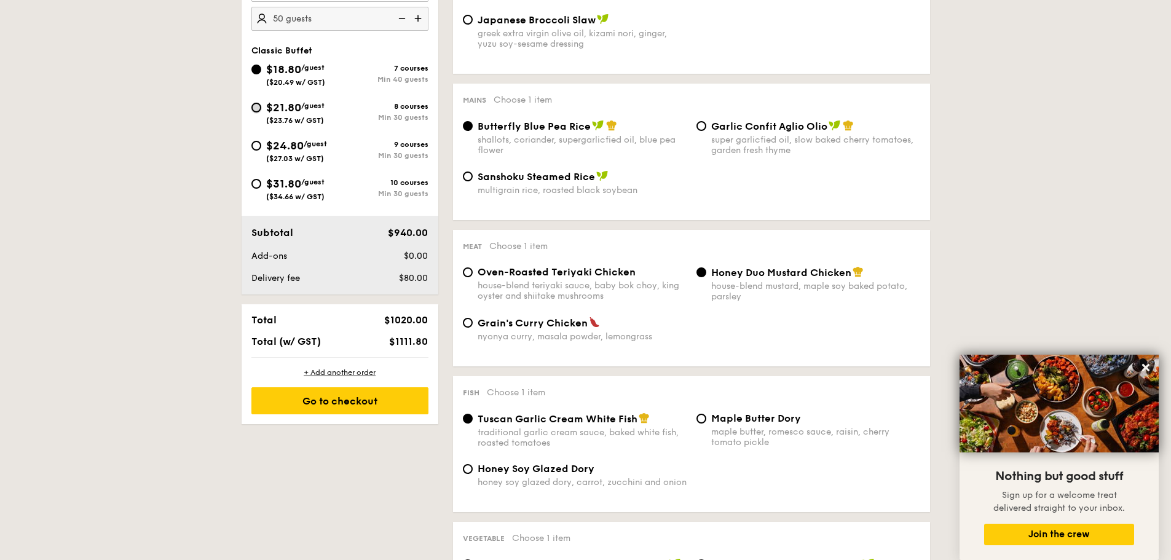
click at [259, 109] on input "$21.80 /guest ($23.76 w/ GST) 8 courses Min 30 guests" at bounding box center [256, 108] width 10 height 10
radio input "true"
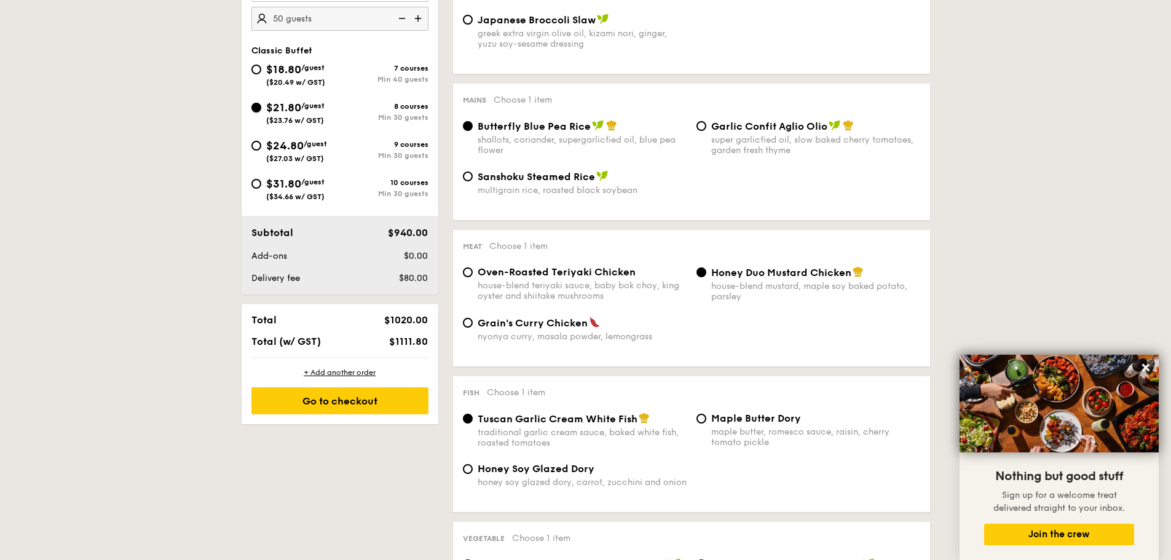
radio input "true"
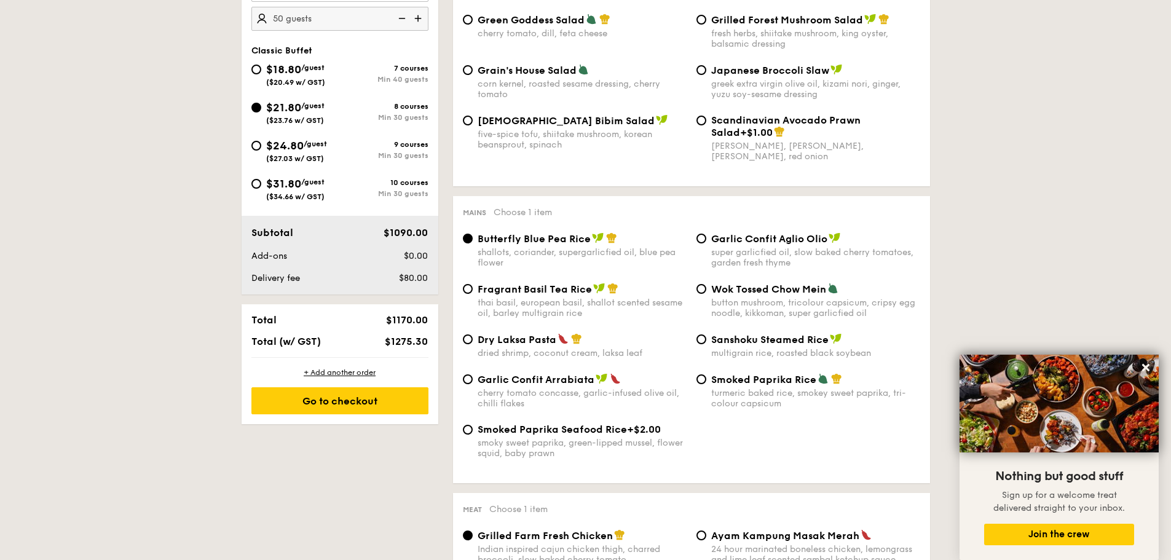
click at [255, 151] on div "$24.80 /guest ($27.03 w/ GST)" at bounding box center [295, 150] width 89 height 26
click at [255, 151] on input "$24.80 /guest ($27.03 w/ GST) 9 courses Min 30 guests" at bounding box center [256, 146] width 10 height 10
radio input "true"
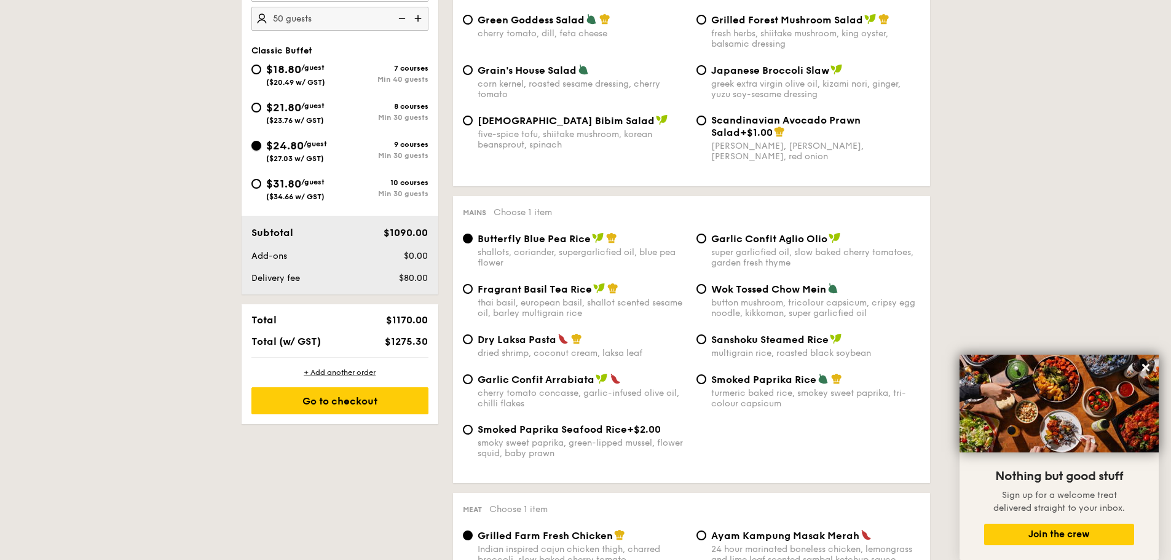
radio input "true"
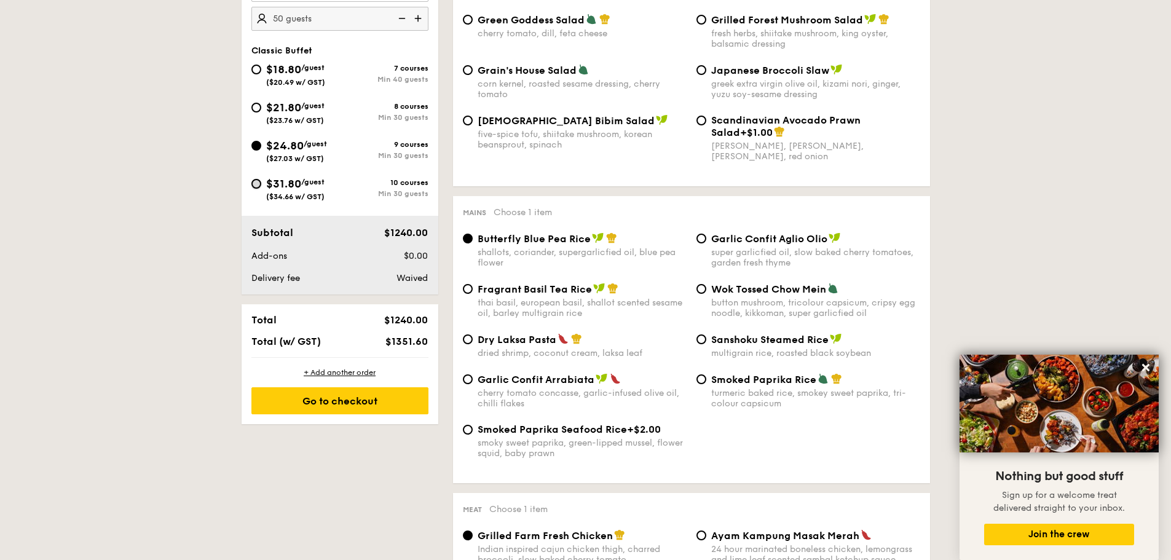
click at [259, 185] on input "$31.80 /guest ($34.66 w/ GST) 10 courses Min 30 guests" at bounding box center [256, 184] width 10 height 10
radio input "true"
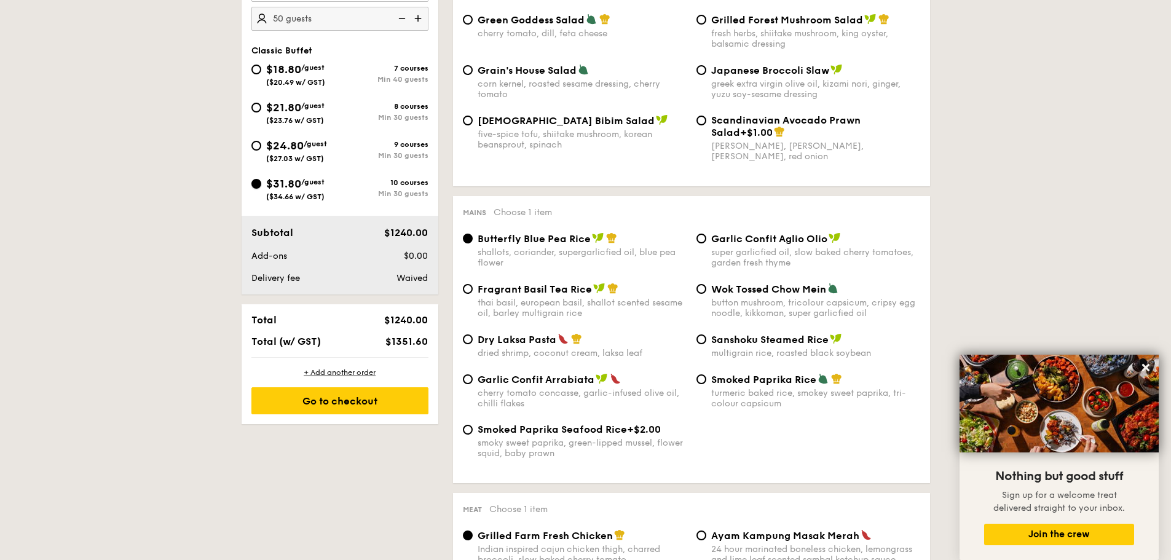
radio input "true"
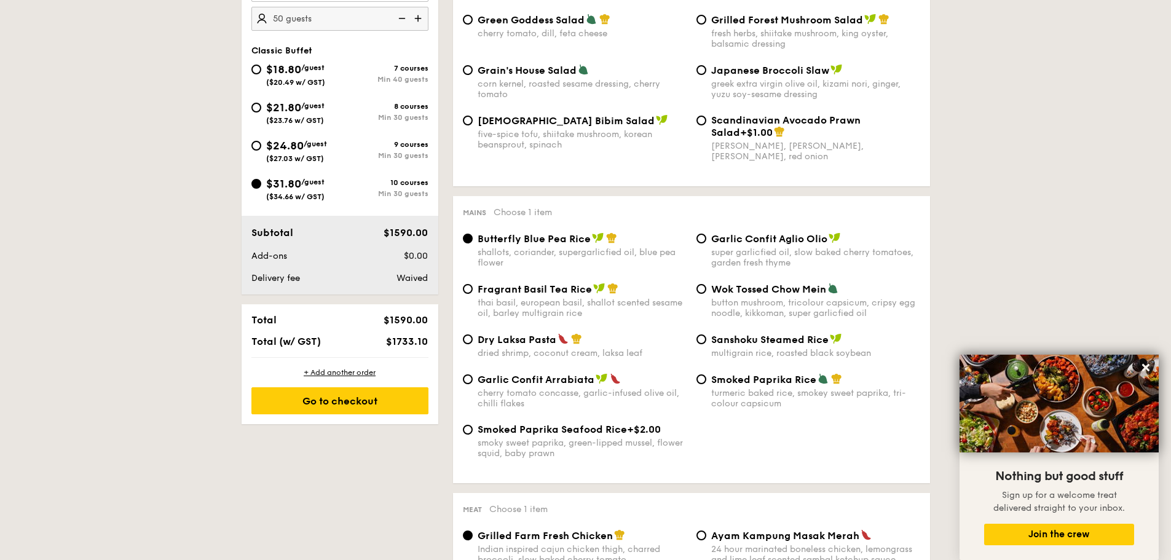
click at [259, 152] on div "$24.80 /guest ($27.03 w/ GST)" at bounding box center [295, 150] width 89 height 26
click at [259, 151] on input "$24.80 /guest ($27.03 w/ GST) 9 courses Min 30 guests" at bounding box center [256, 146] width 10 height 10
radio input "true"
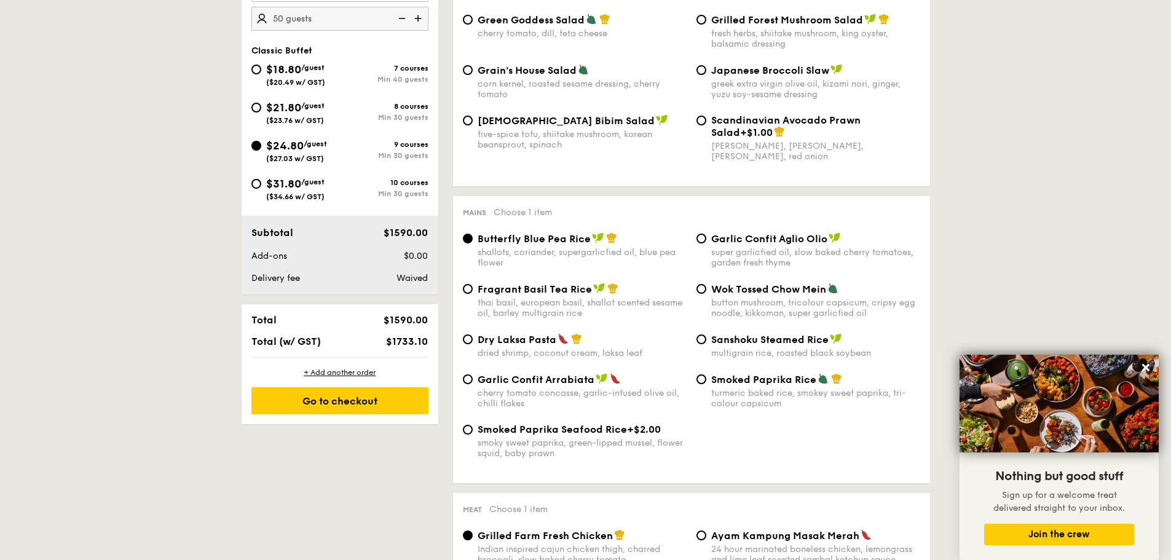
radio input "true"
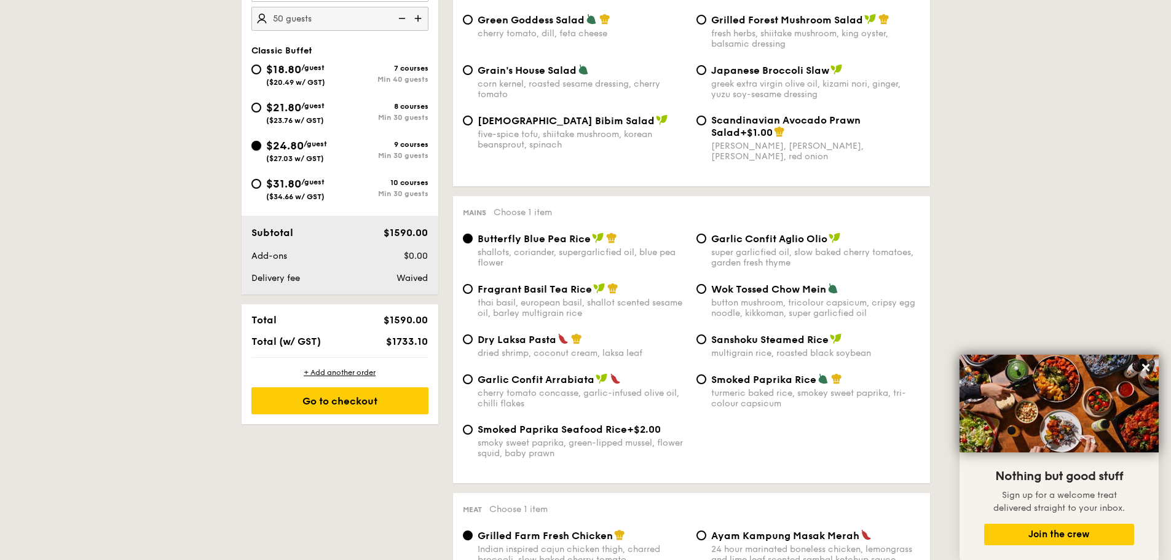
radio input "true"
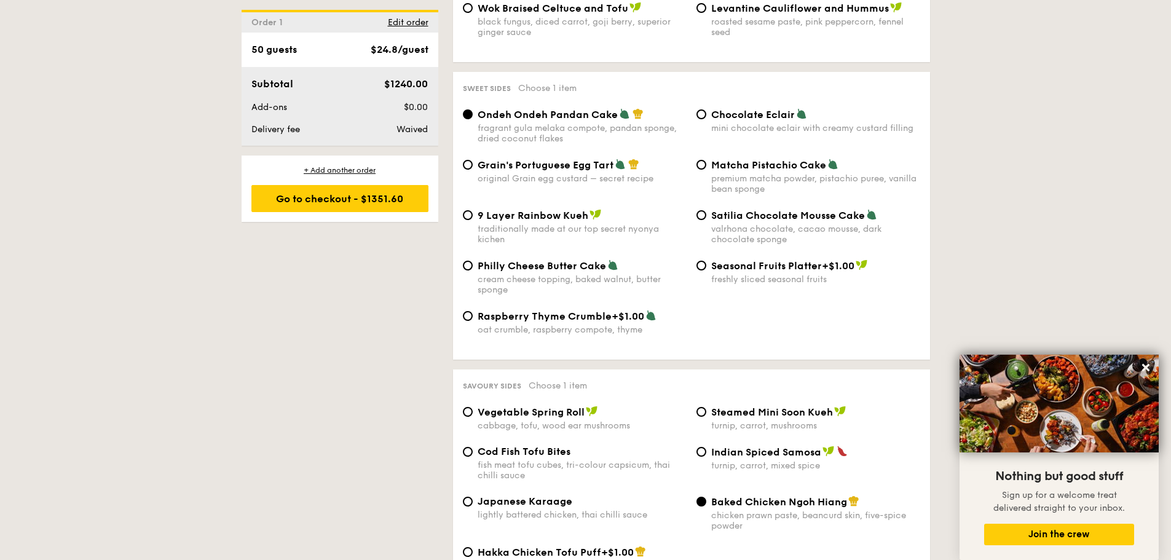
scroll to position [1844, 0]
